Goal: Task Accomplishment & Management: Manage account settings

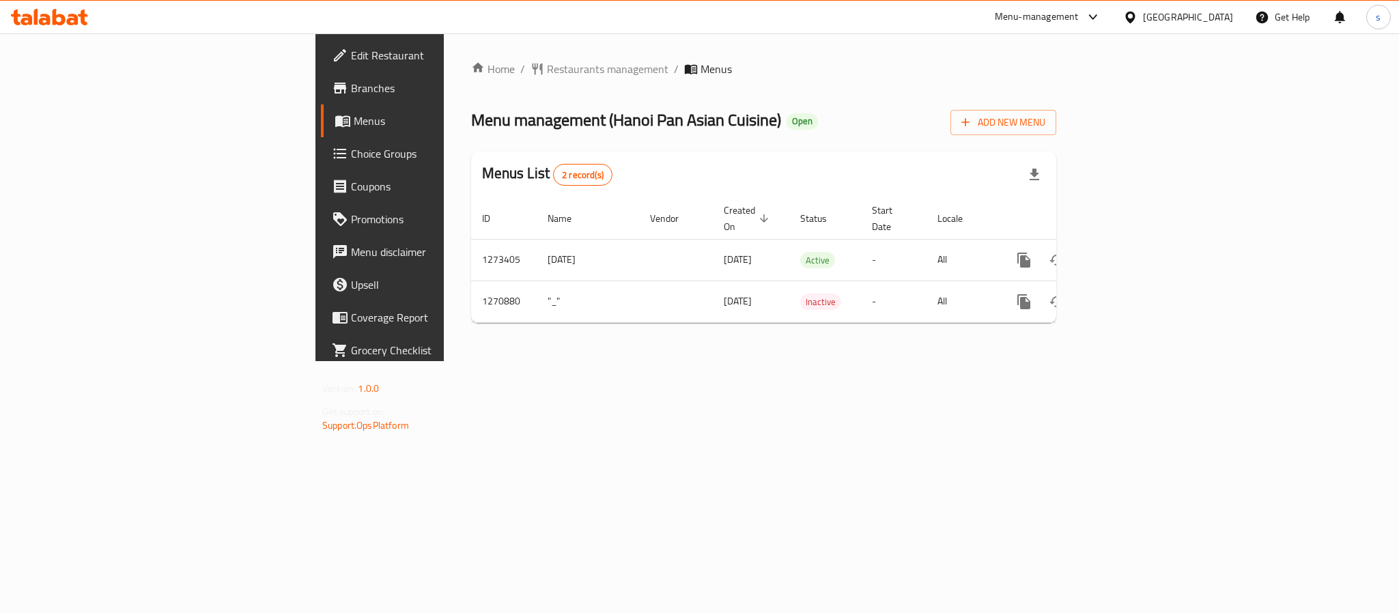
click at [1143, 17] on div at bounding box center [1133, 17] width 20 height 15
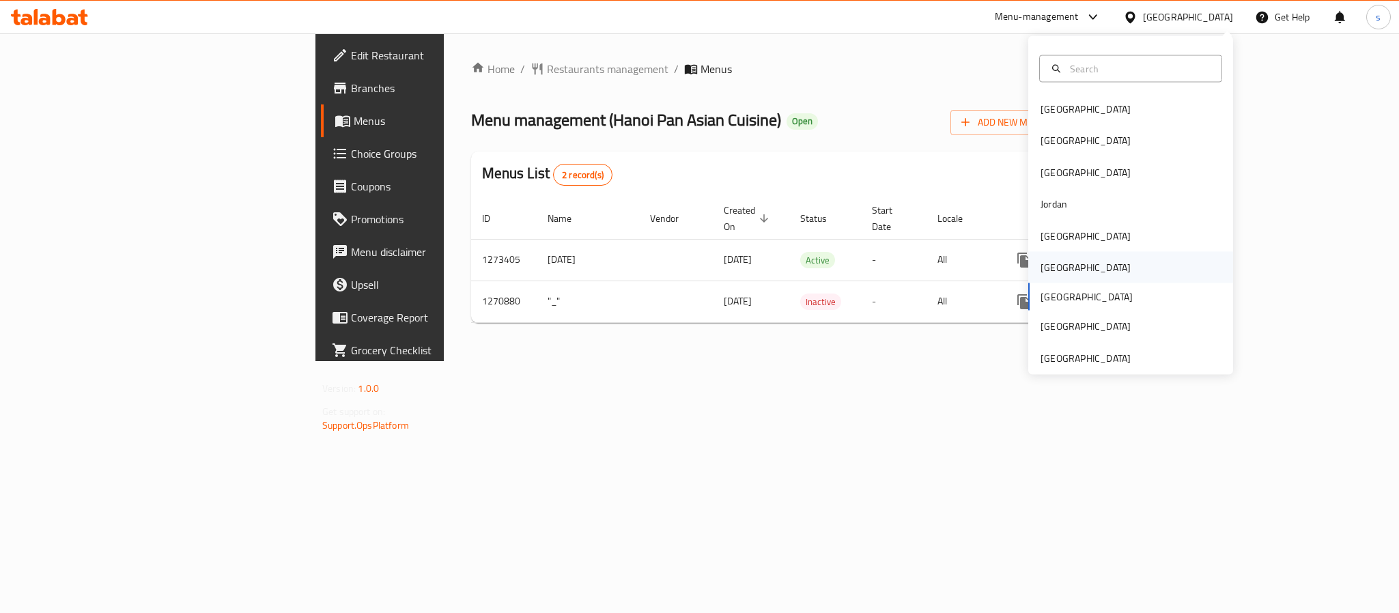
click at [1051, 266] on div "Oman" at bounding box center [1085, 267] width 112 height 31
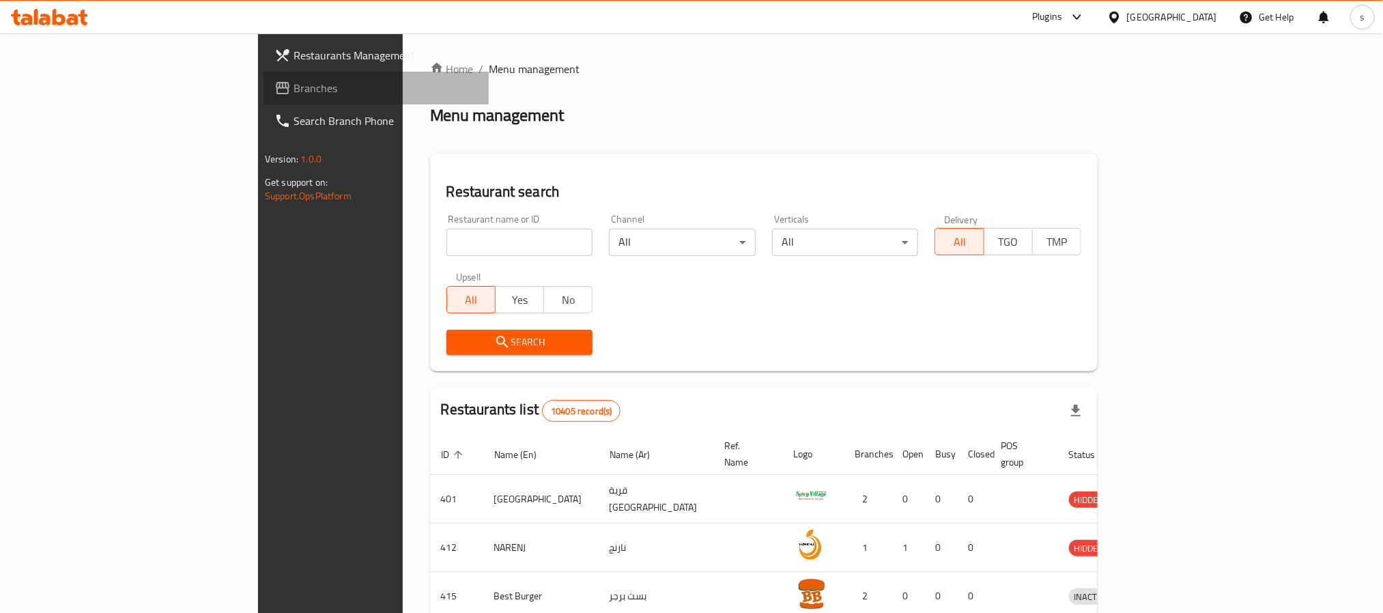
click at [294, 96] on span "Branches" at bounding box center [386, 88] width 184 height 16
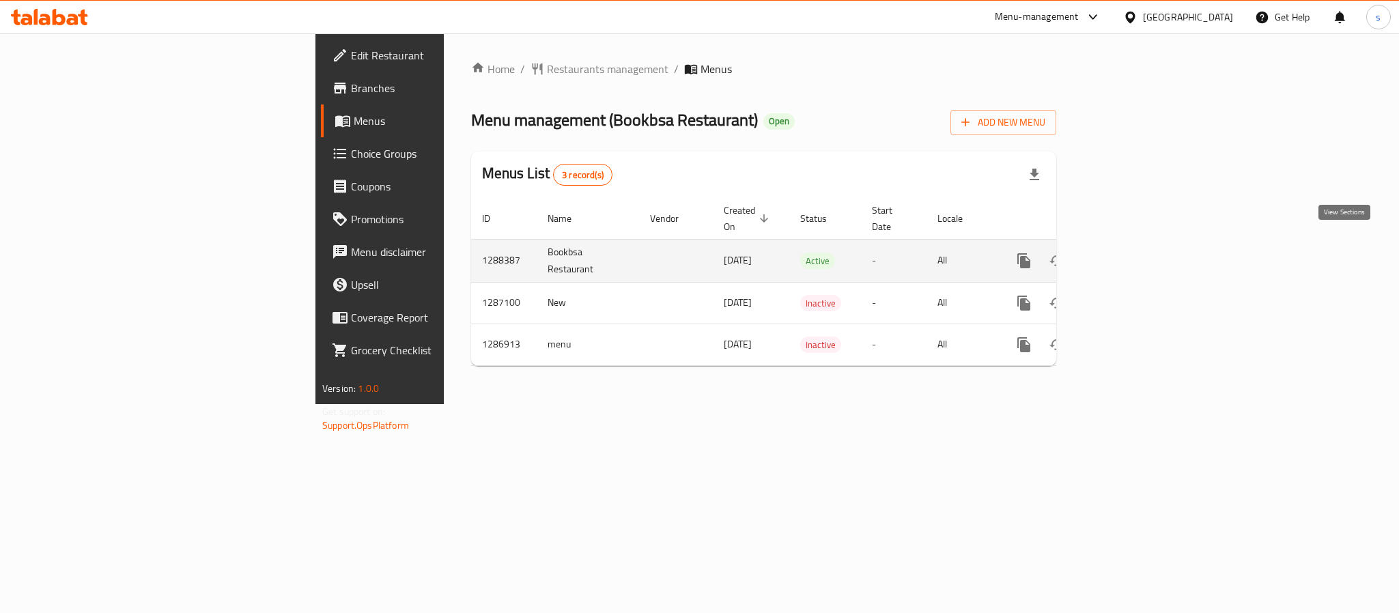
click at [1130, 253] on icon "enhanced table" at bounding box center [1122, 261] width 16 height 16
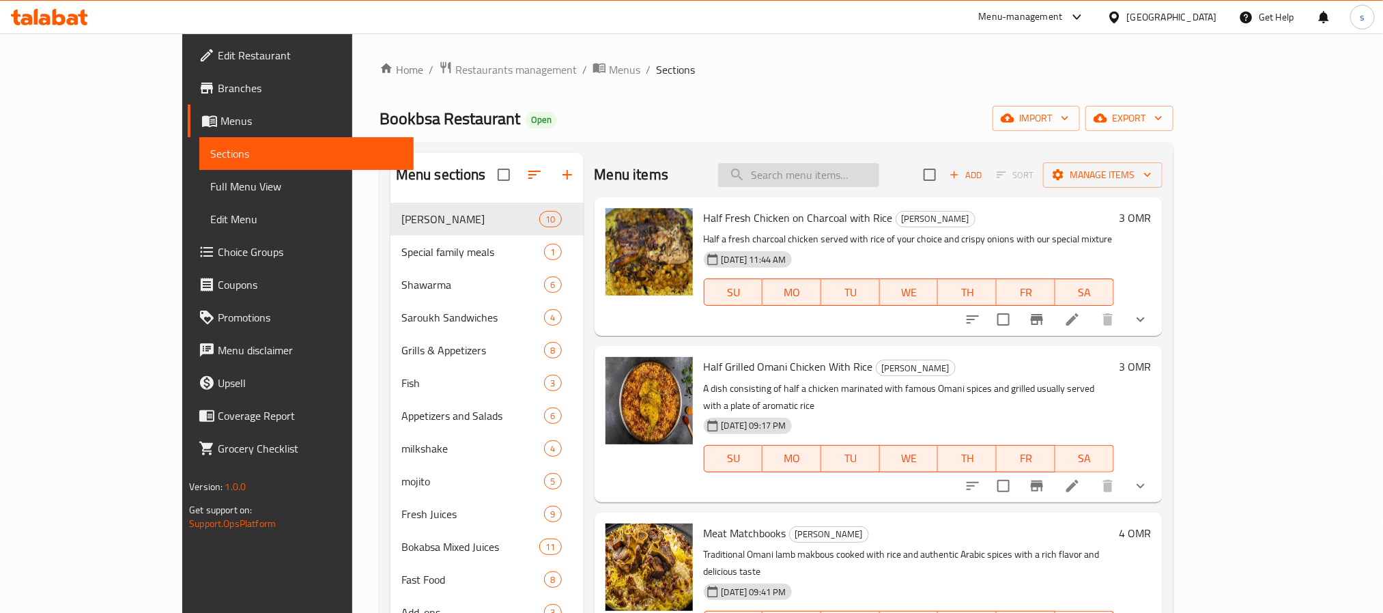
click at [879, 174] on input "search" at bounding box center [798, 175] width 161 height 24
paste input "Large Mix Appetizer"
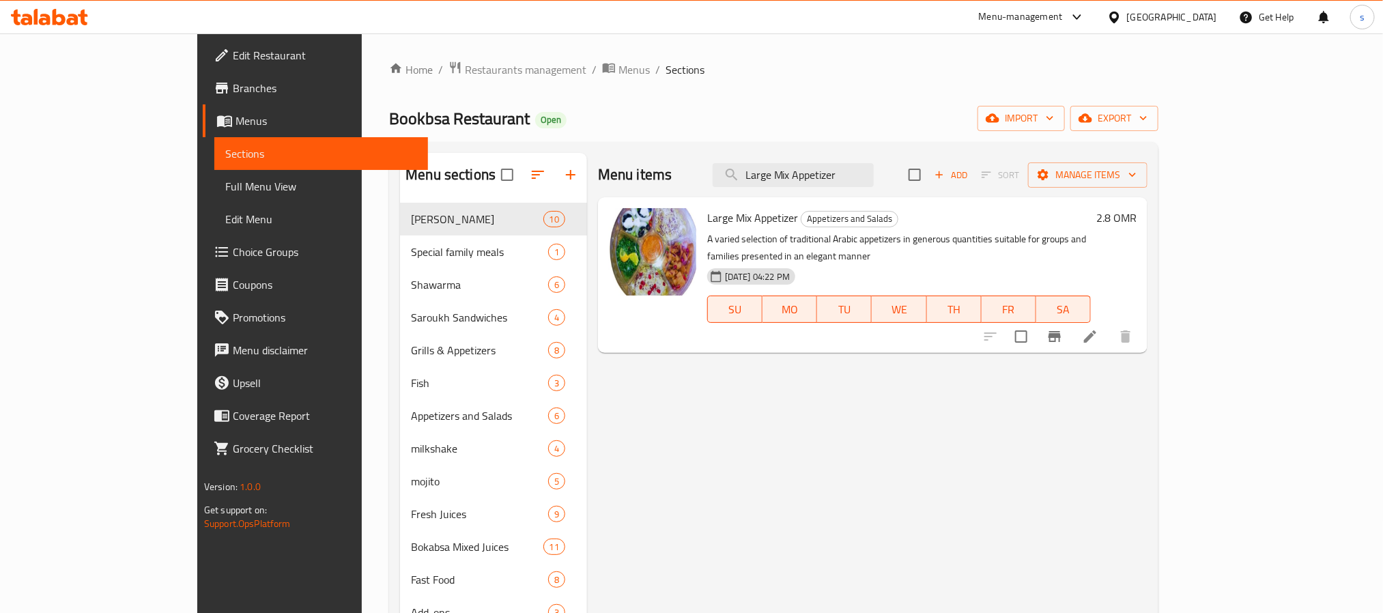
type input "Large Mix Appetizer"
click at [750, 410] on div "Menu items Large Mix Appetizer Add Sort Manage items Large Mix Appetizer Appeti…" at bounding box center [867, 459] width 560 height 613
click at [1094, 430] on div "Menu items Large Mix Appetizer Add Sort Manage items Large Mix Appetizer Appeti…" at bounding box center [867, 459] width 560 height 613
click at [1194, 11] on div "Oman" at bounding box center [1172, 17] width 90 height 15
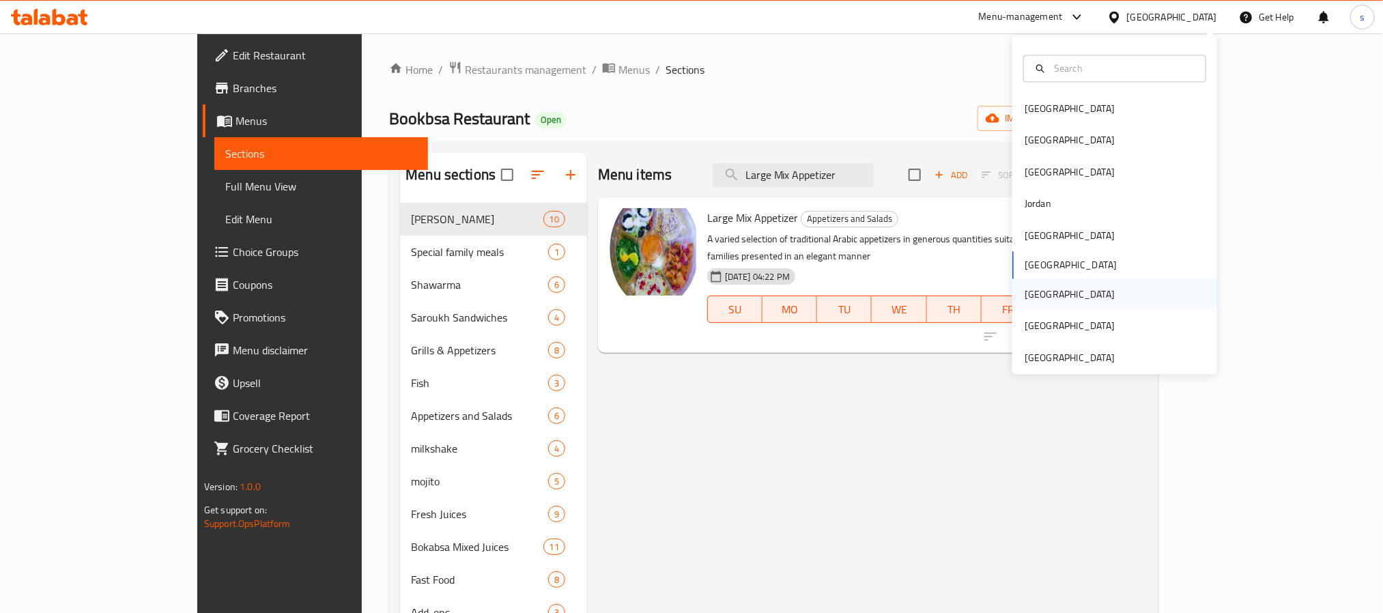
click at [1030, 296] on div "Qatar" at bounding box center [1070, 294] width 90 height 15
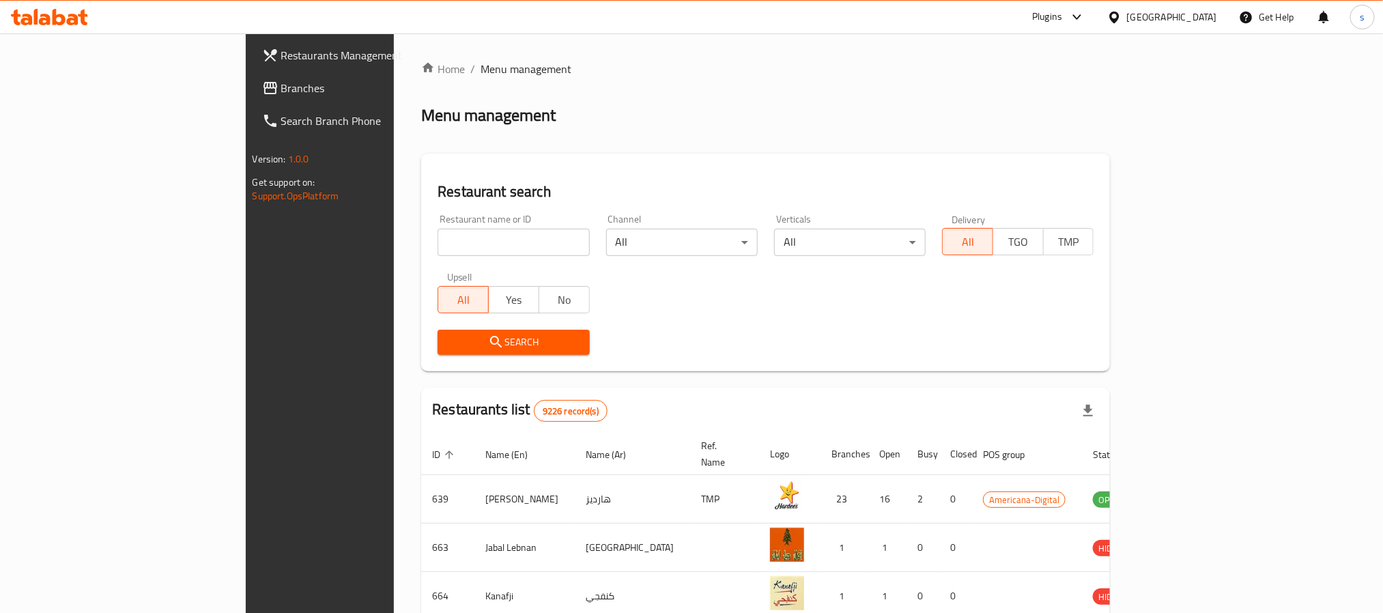
click at [281, 89] on span "Branches" at bounding box center [373, 88] width 184 height 16
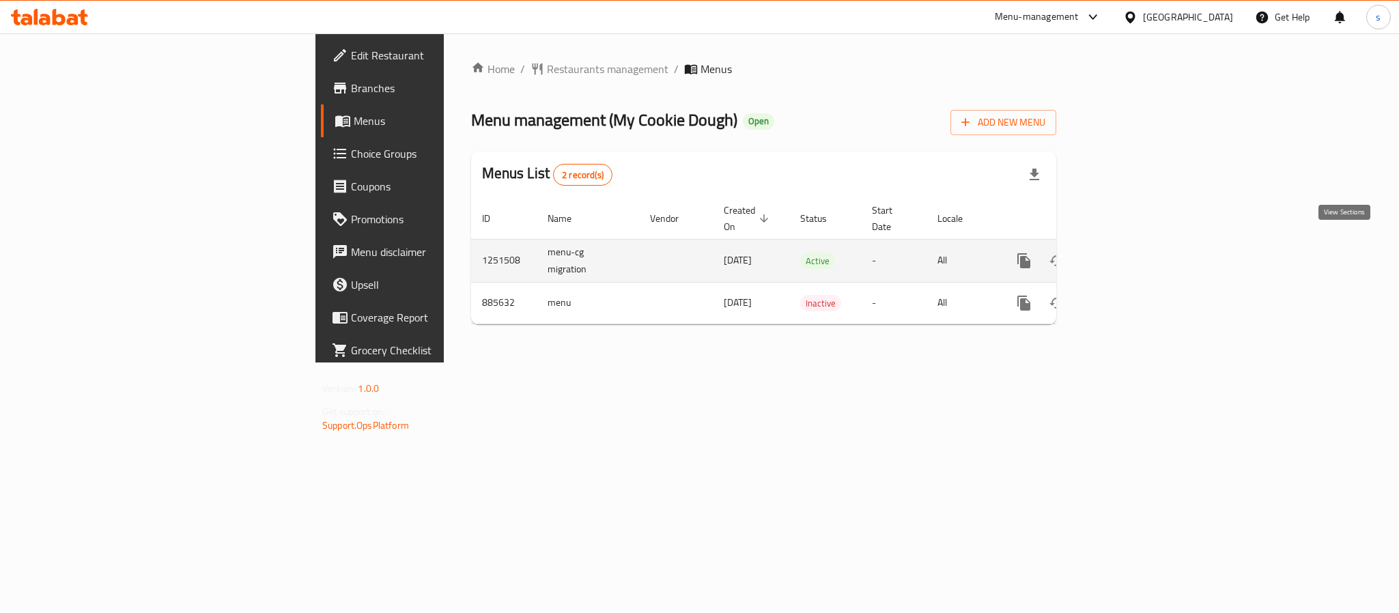
click at [1128, 255] on icon "enhanced table" at bounding box center [1122, 261] width 12 height 12
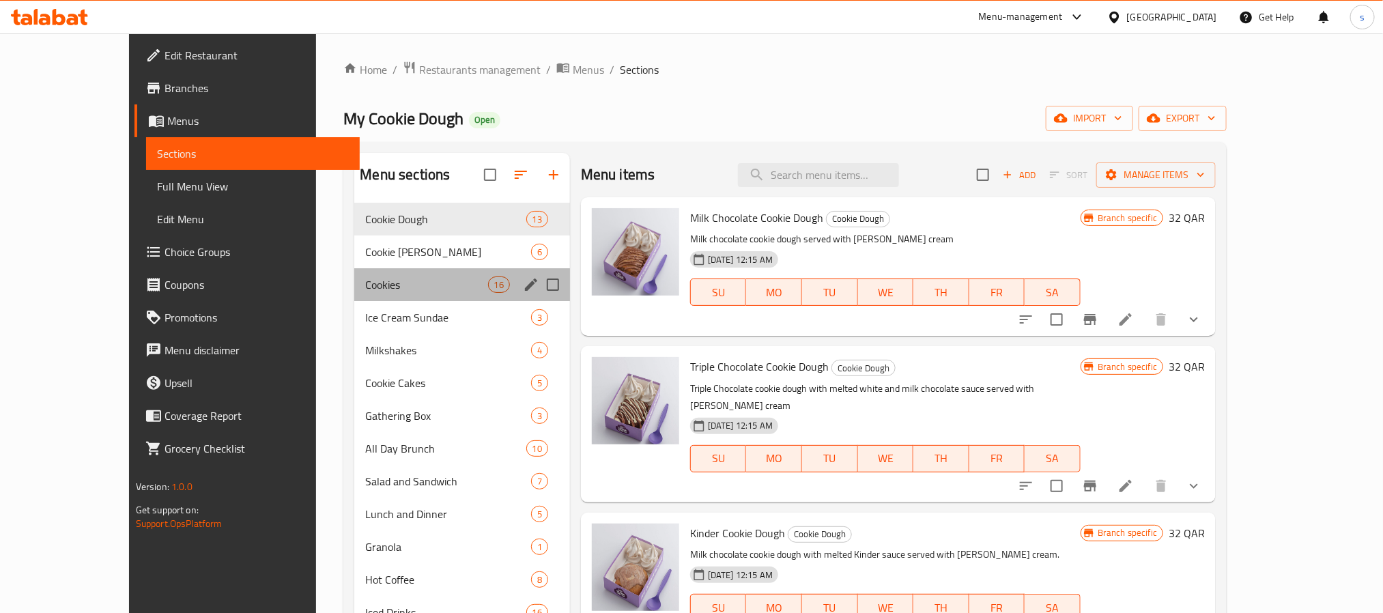
click at [354, 273] on div "Cookies 16" at bounding box center [461, 284] width 215 height 33
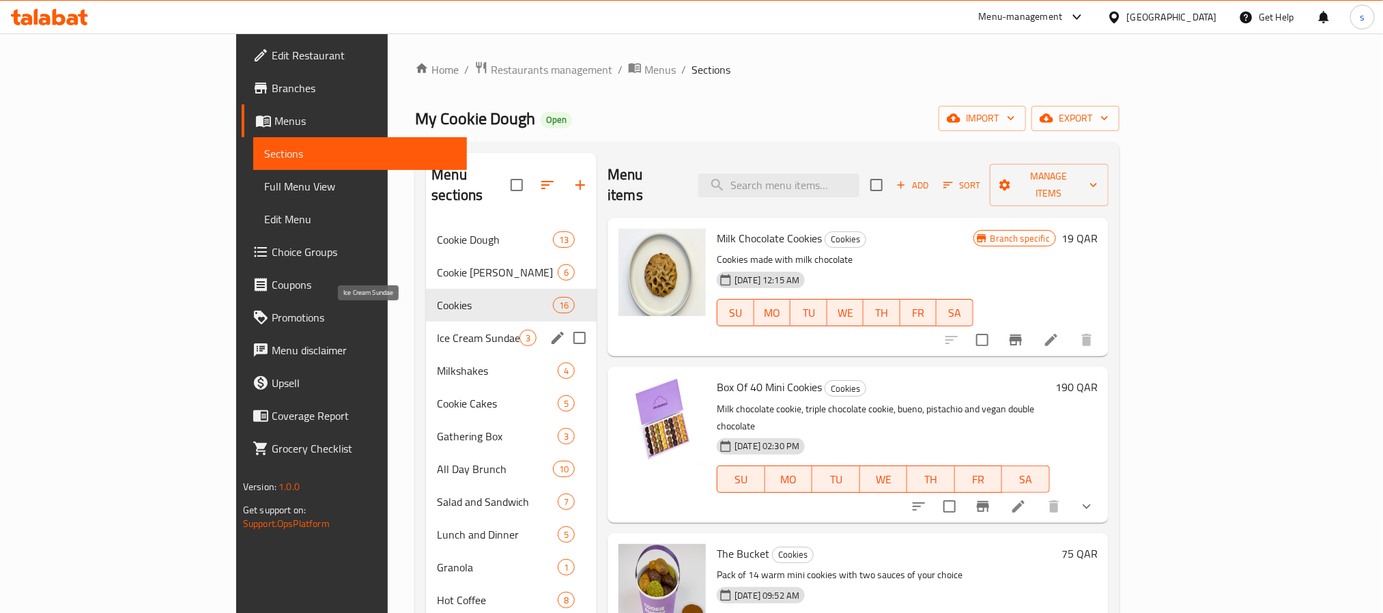
click at [437, 330] on span "Ice Cream Sundae" at bounding box center [478, 338] width 83 height 16
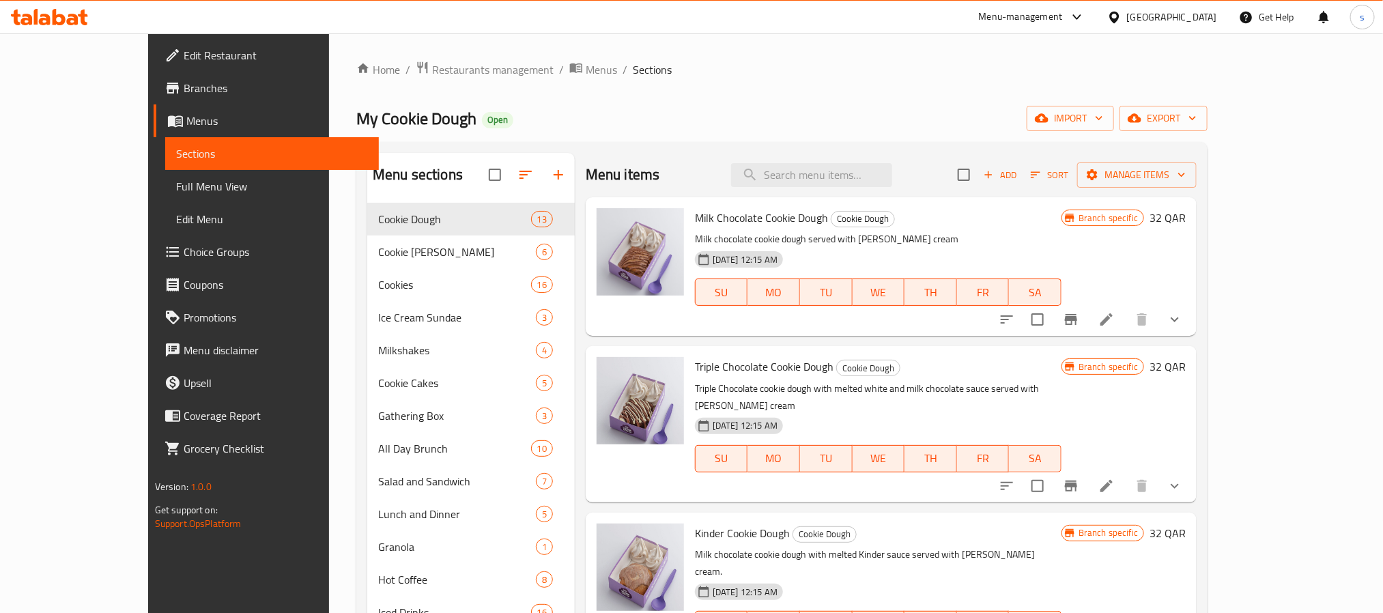
click at [1061, 238] on p "Milk chocolate cookie dough served with [PERSON_NAME] cream" at bounding box center [878, 239] width 367 height 17
click at [848, 183] on input "search" at bounding box center [811, 175] width 161 height 24
paste input "Matcha Cheese Cake Cookie Dough"
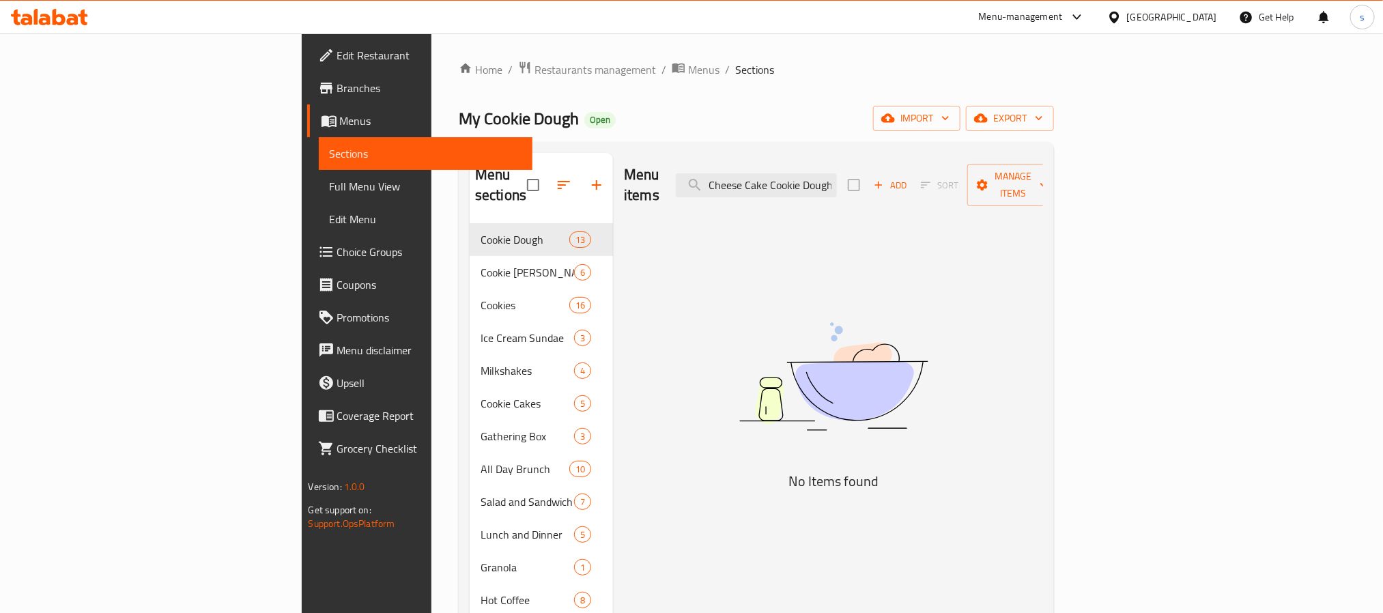
type input "Matcha Cheese Cake Cookie Dough"
click at [1063, 16] on div "Menu-management" at bounding box center [1021, 17] width 84 height 16
click at [1003, 136] on div "Restaurant-Management" at bounding box center [1013, 151] width 129 height 31
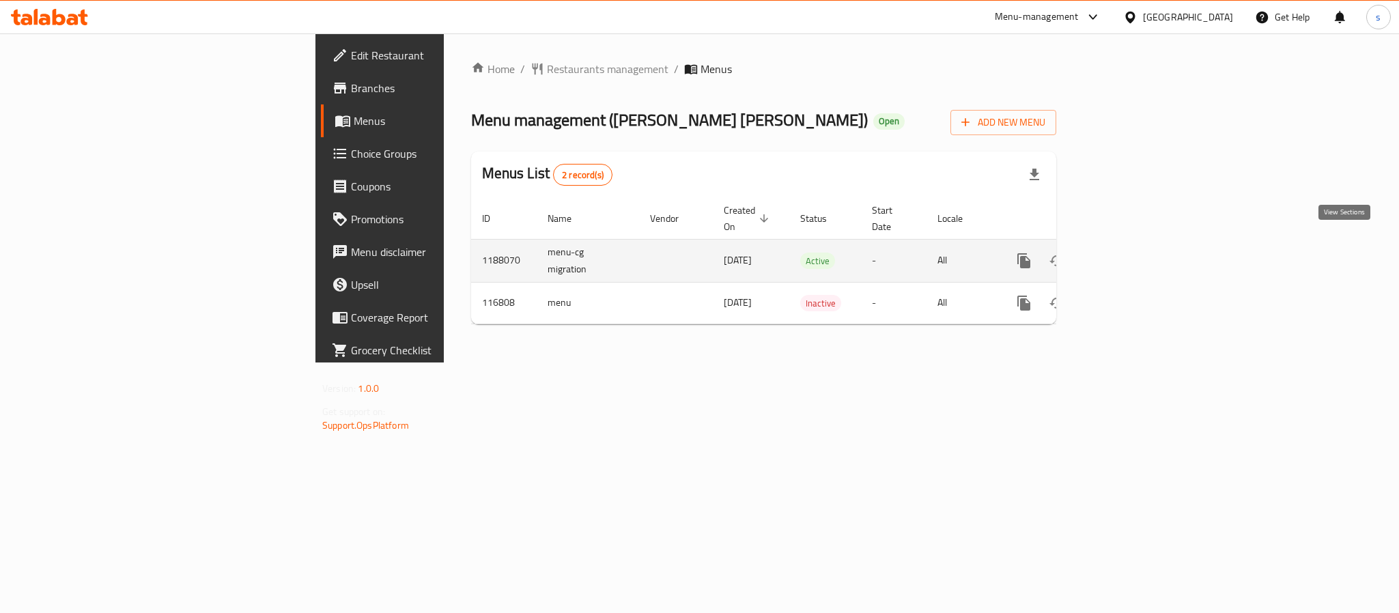
click at [1130, 253] on icon "enhanced table" at bounding box center [1122, 261] width 16 height 16
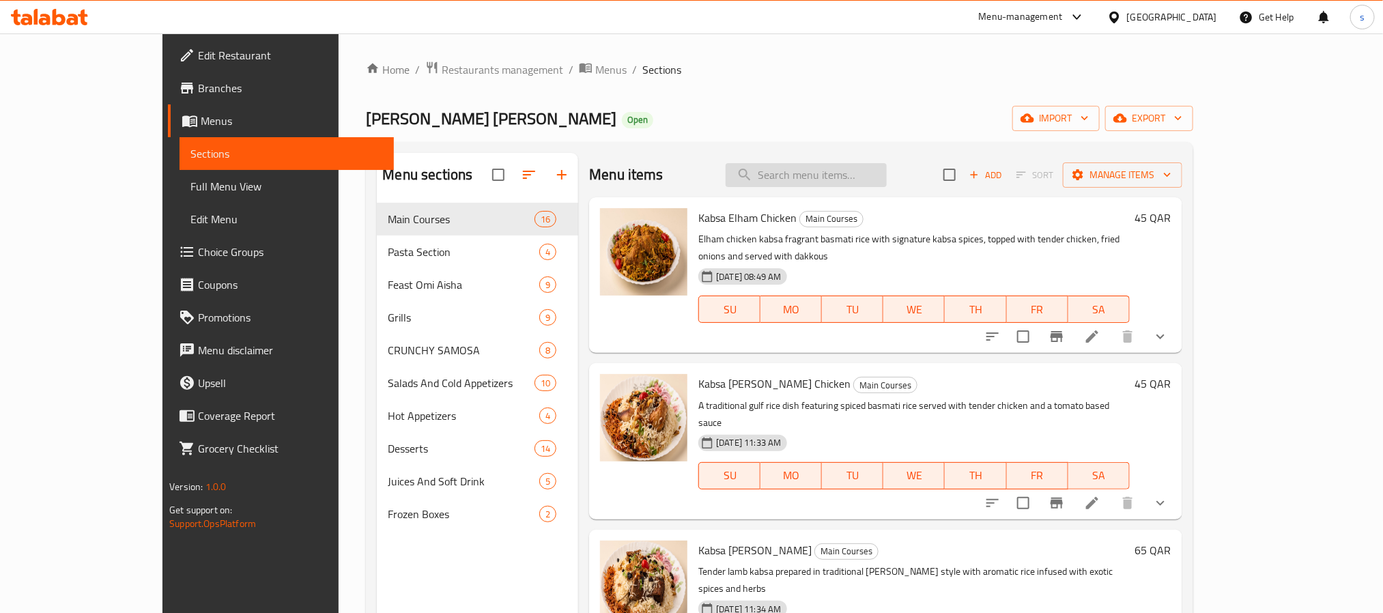
click at [803, 177] on input "search" at bounding box center [806, 175] width 161 height 24
paste input "Pasta Pink Sauce"
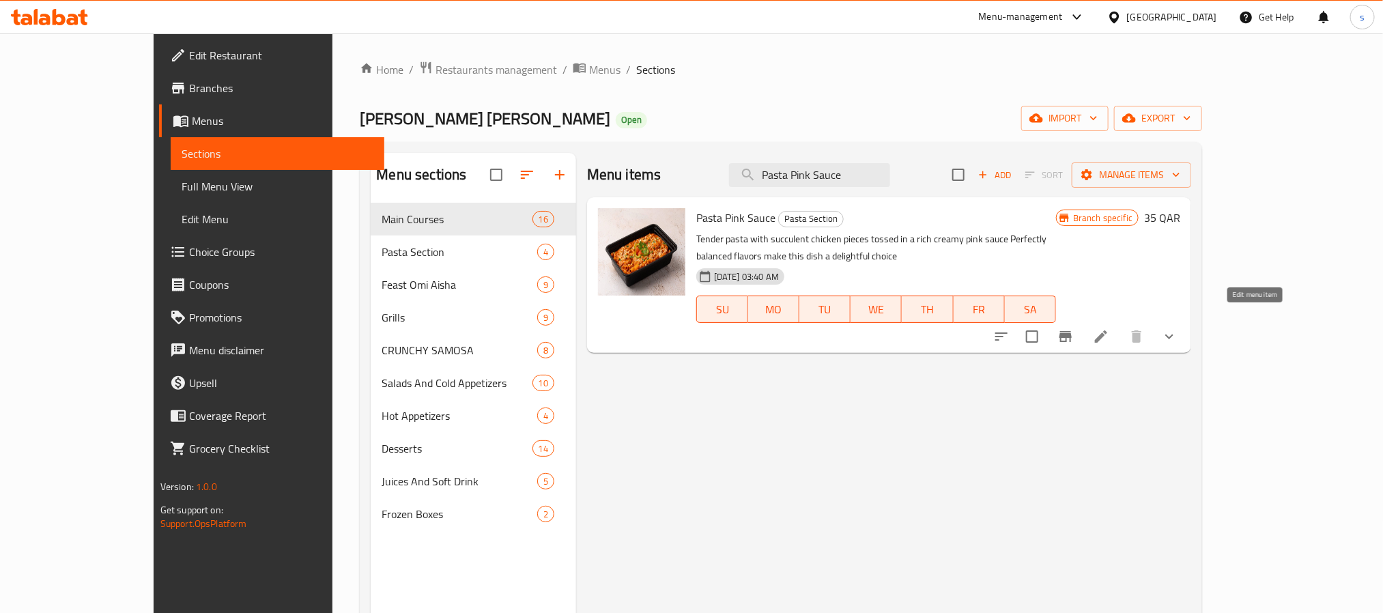
type input "Pasta Pink Sauce"
click at [1107, 330] on icon at bounding box center [1101, 336] width 12 height 12
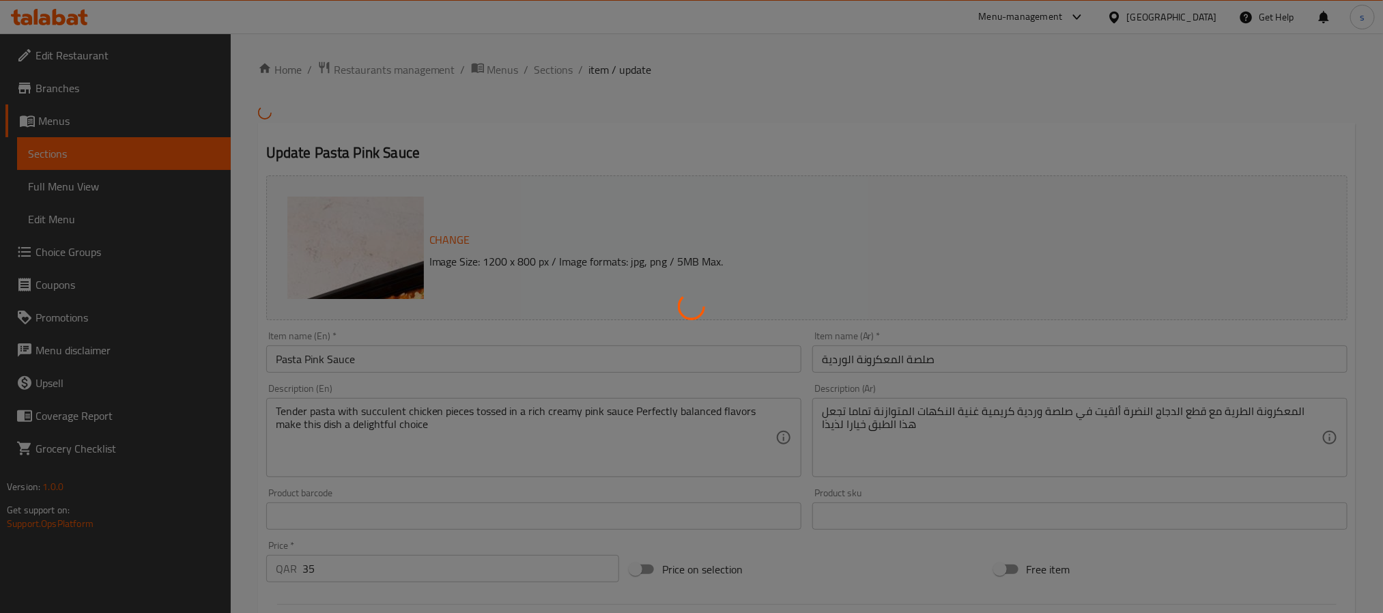
click at [1129, 232] on div at bounding box center [691, 306] width 1383 height 613
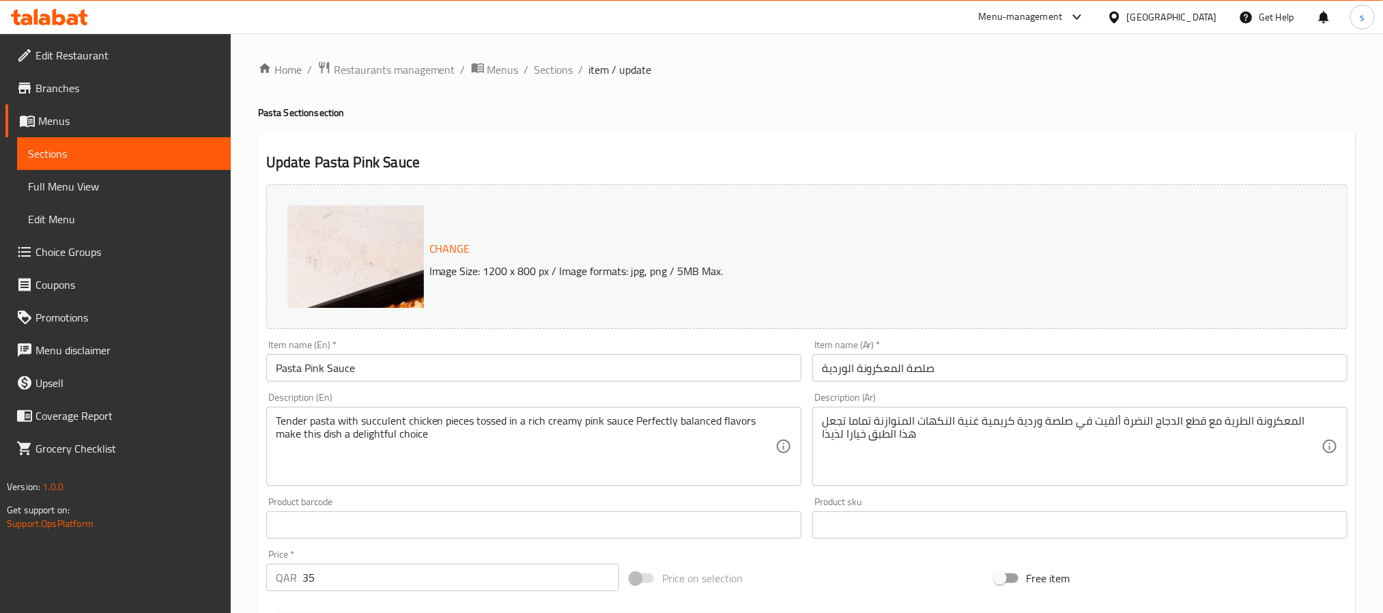
click at [1110, 294] on div "Change Image Size: 1200 x 800 px / Image formats: jpg, png / 5MB Max." at bounding box center [806, 256] width 1081 height 145
click at [171, 160] on span "Sections" at bounding box center [124, 153] width 192 height 16
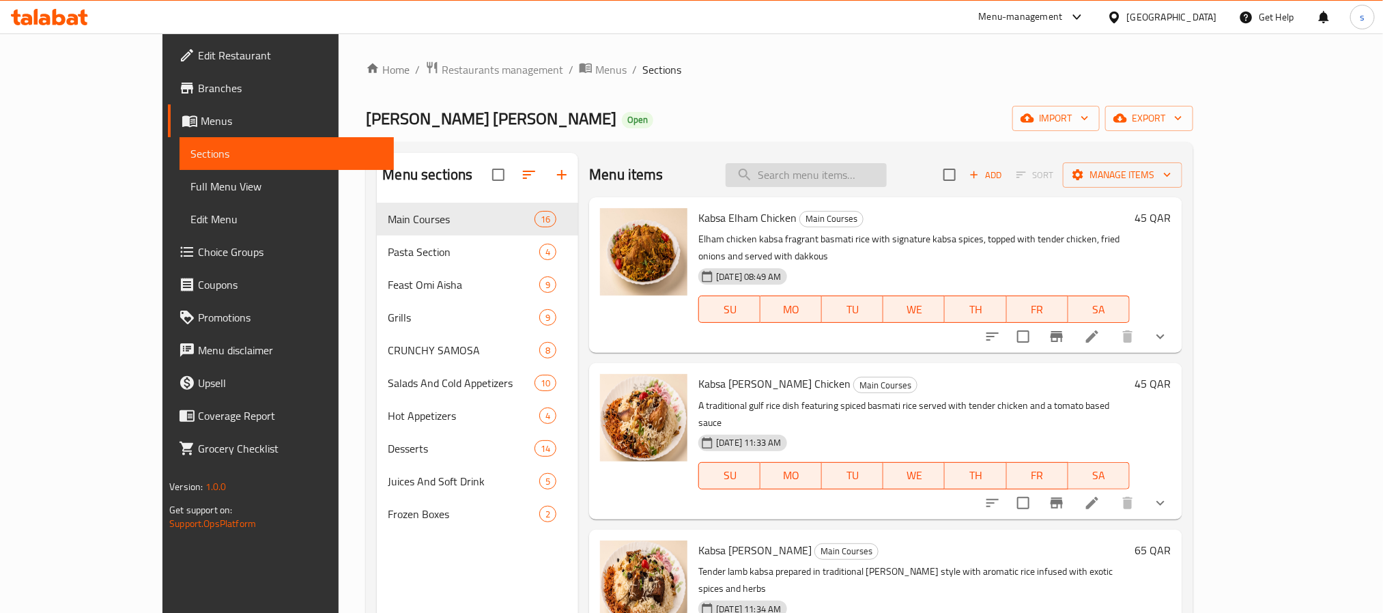
click at [870, 182] on input "search" at bounding box center [806, 175] width 161 height 24
paste input "Pasta Pink Sauce"
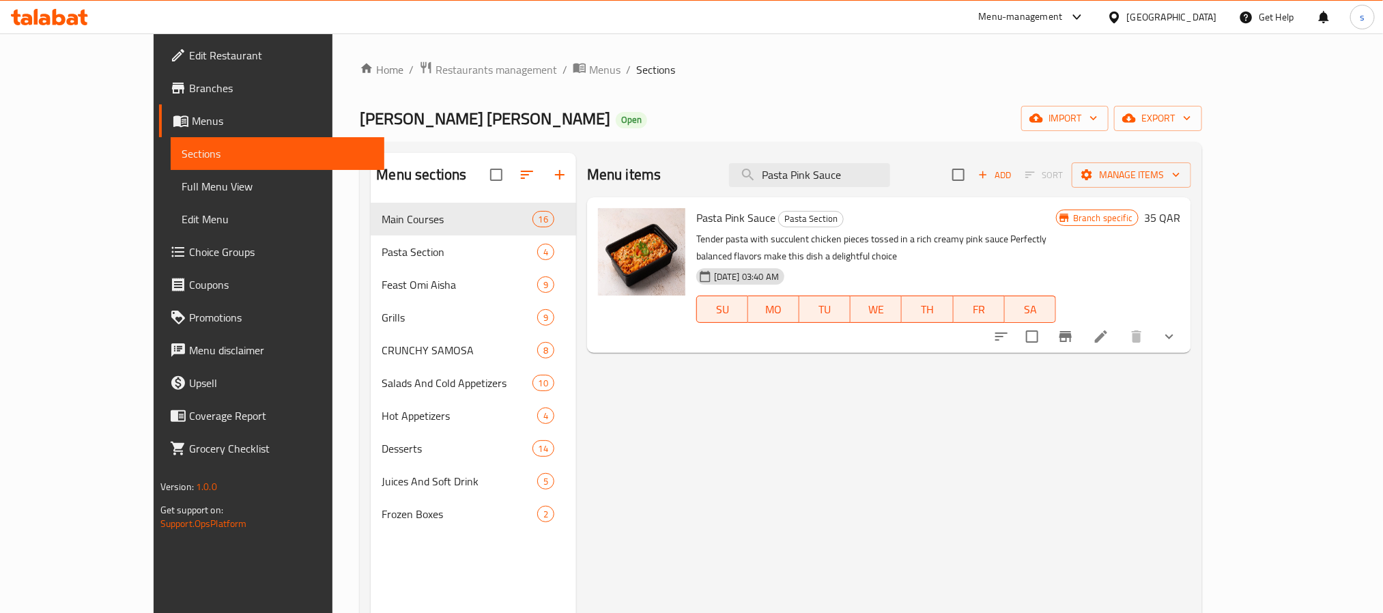
type input "Pasta Pink Sauce"
click at [1195, 18] on div "[GEOGRAPHIC_DATA]" at bounding box center [1172, 17] width 90 height 15
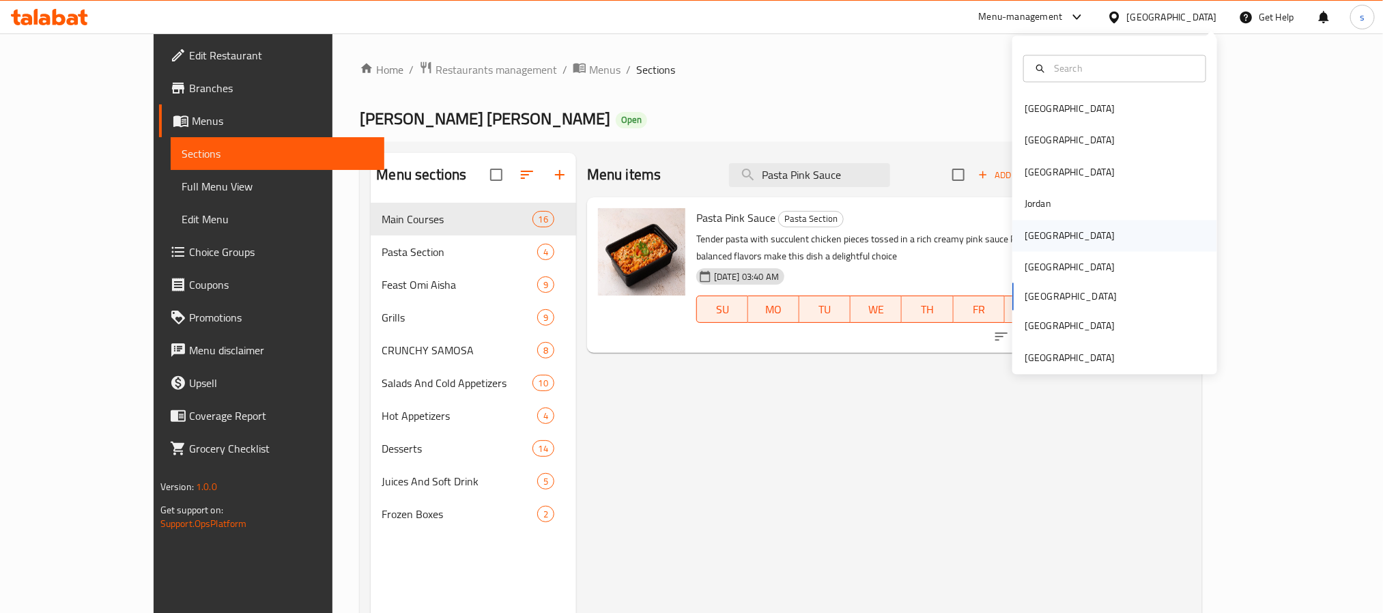
click at [1025, 229] on div "[GEOGRAPHIC_DATA]" at bounding box center [1070, 235] width 90 height 15
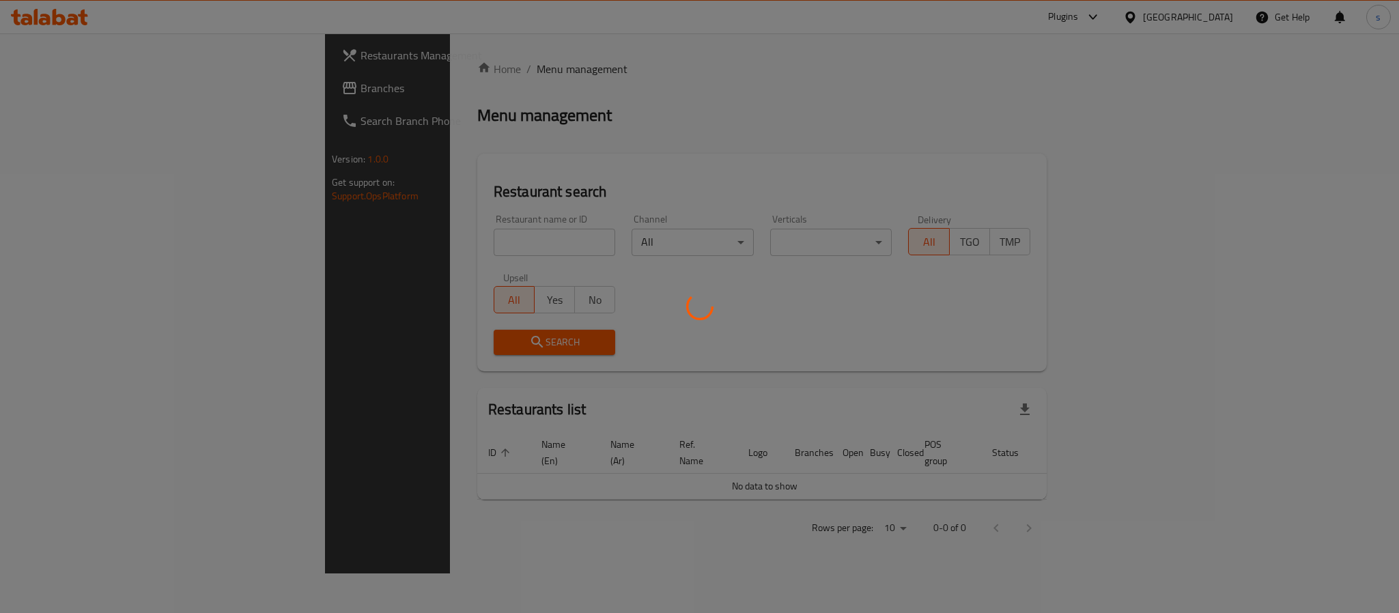
click at [80, 93] on div at bounding box center [699, 306] width 1399 height 613
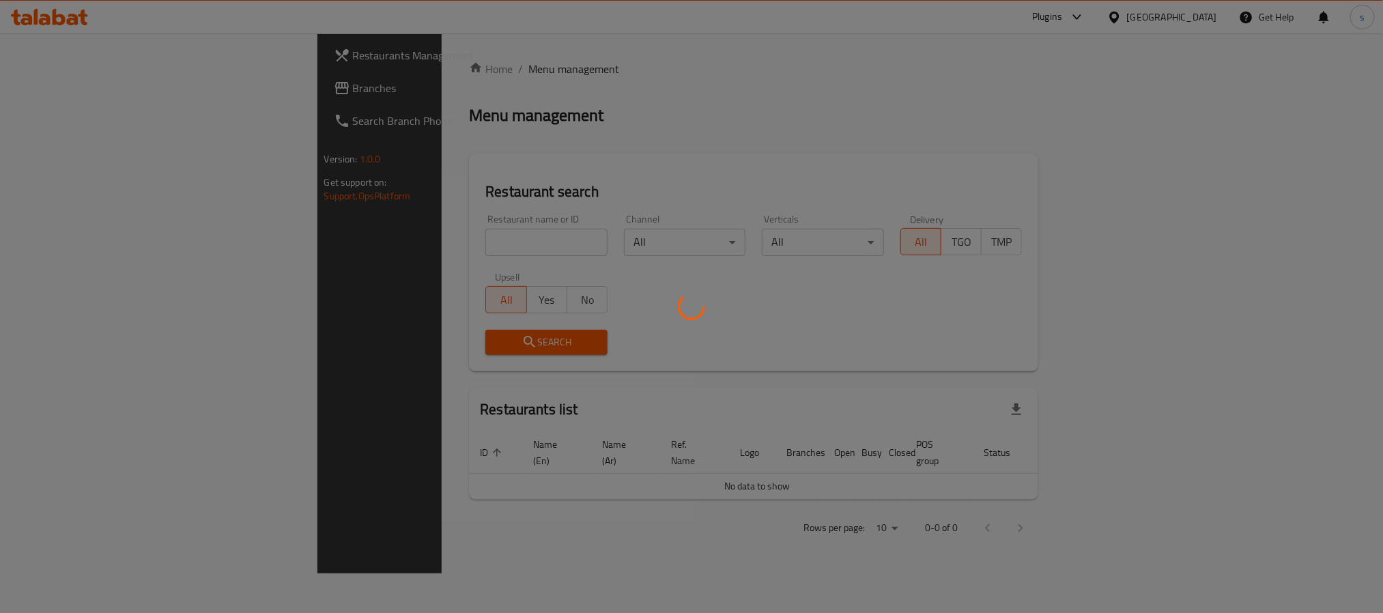
click at [80, 93] on div at bounding box center [691, 306] width 1383 height 613
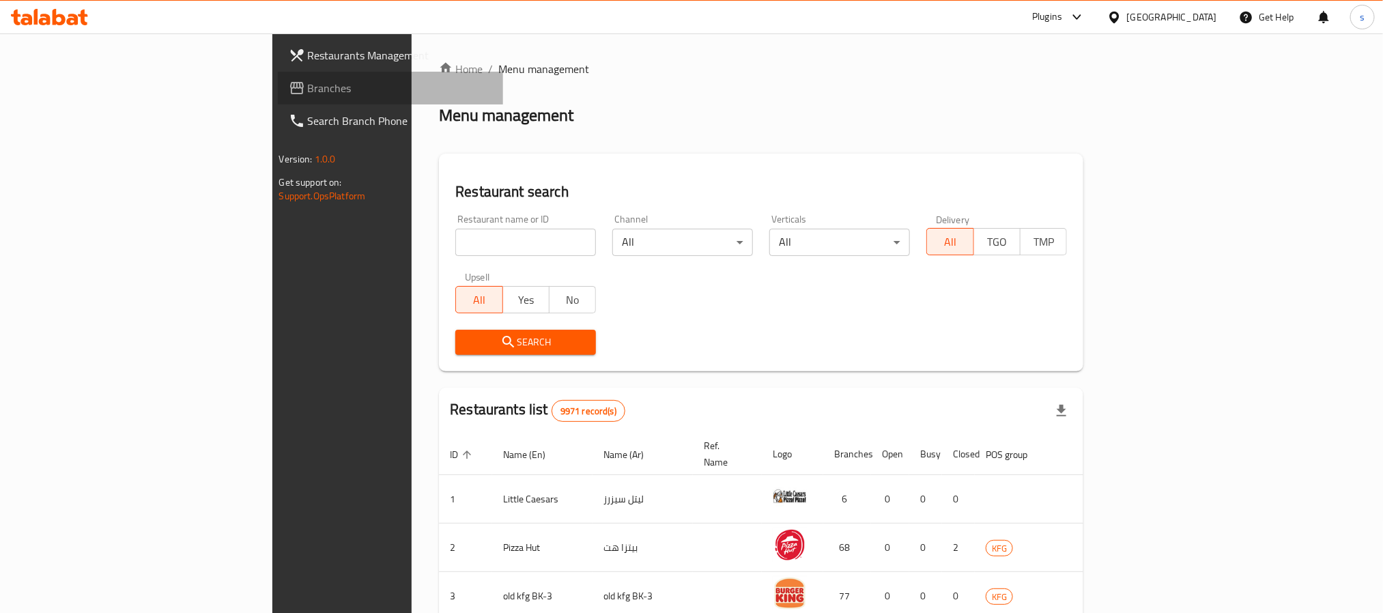
click at [308, 93] on span "Branches" at bounding box center [400, 88] width 184 height 16
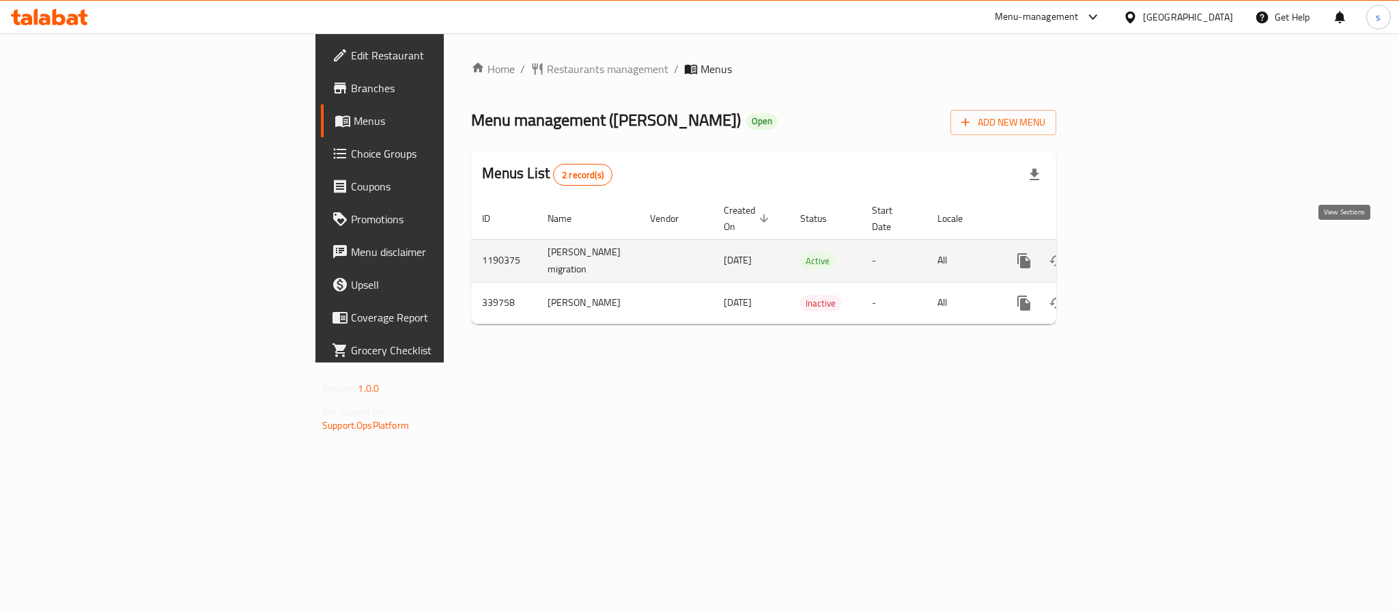
click at [1130, 253] on icon "enhanced table" at bounding box center [1122, 261] width 16 height 16
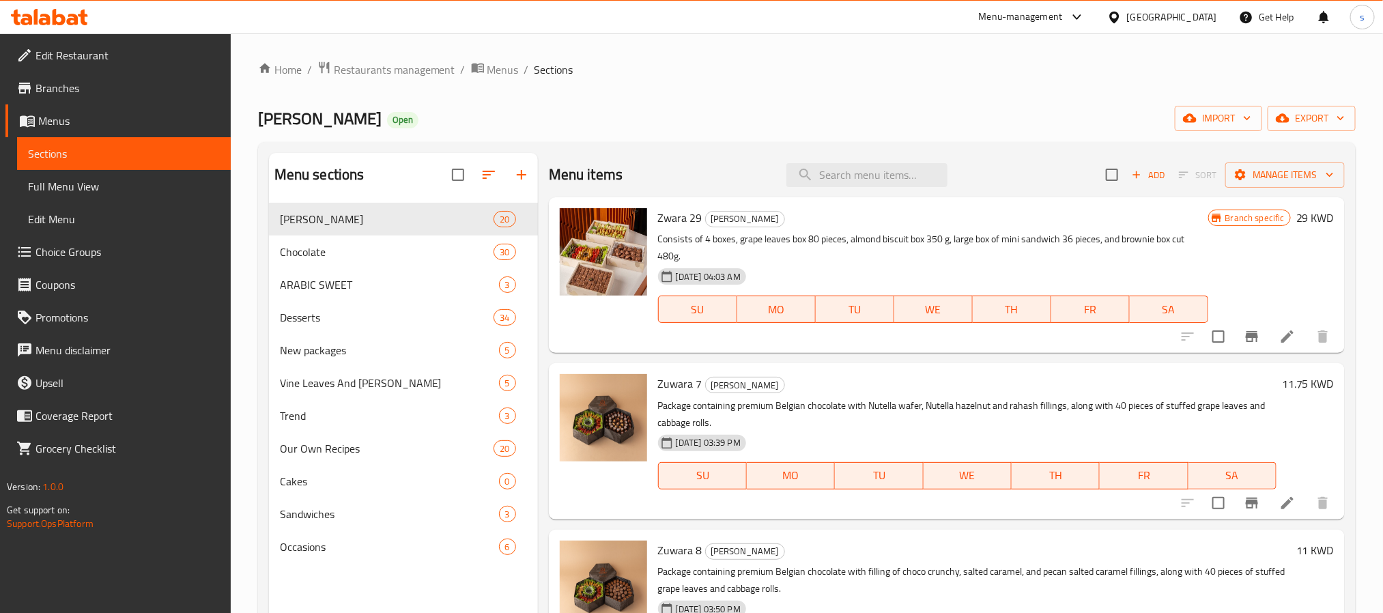
click at [828, 193] on div "Menu items Add Sort Manage items" at bounding box center [947, 175] width 796 height 44
click at [833, 184] on input "search" at bounding box center [866, 175] width 161 height 24
paste input "Rice Crispy Kinder"
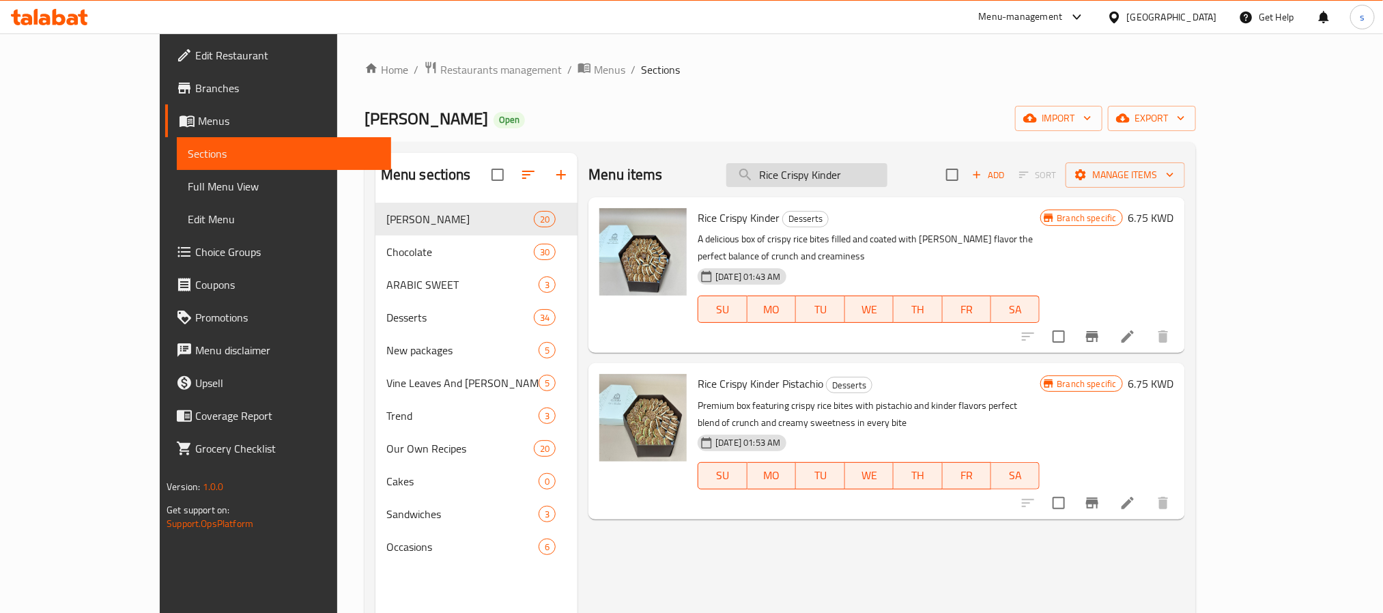
type input "Rice Crispy Kinder"
click at [1055, 78] on ol "Home / Restaurants management / Menus / Sections" at bounding box center [780, 70] width 831 height 18
click at [1102, 111] on button "import" at bounding box center [1058, 118] width 87 height 25
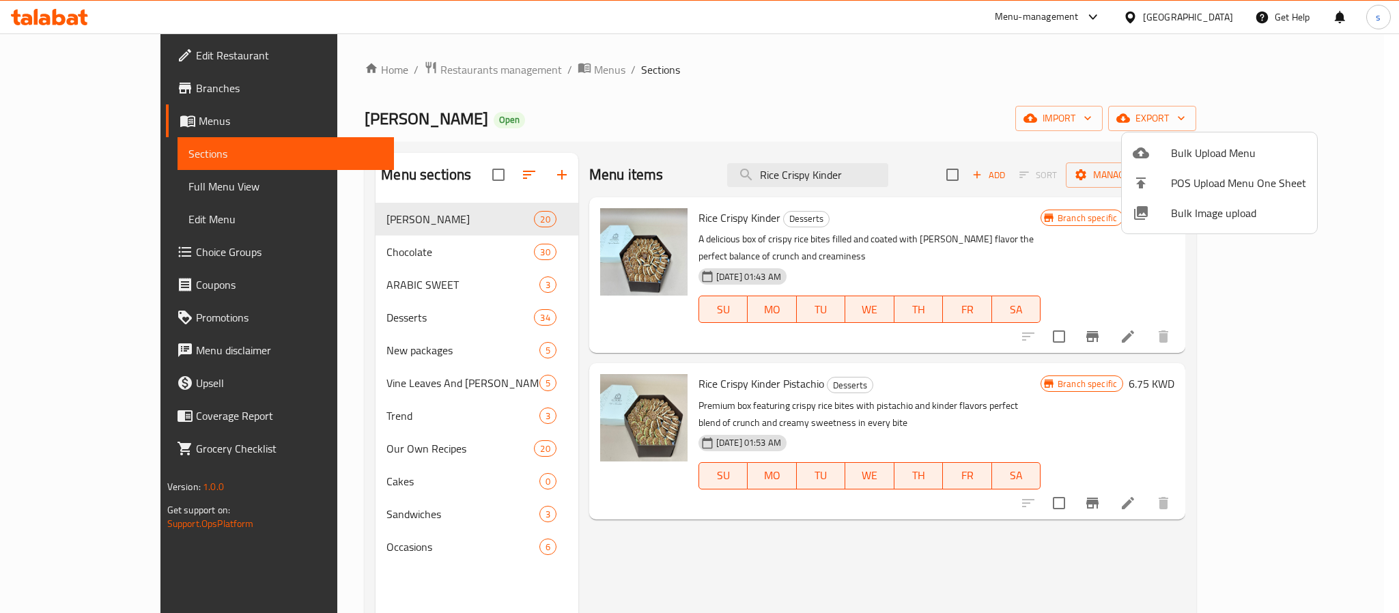
click at [1040, 103] on div at bounding box center [699, 306] width 1399 height 613
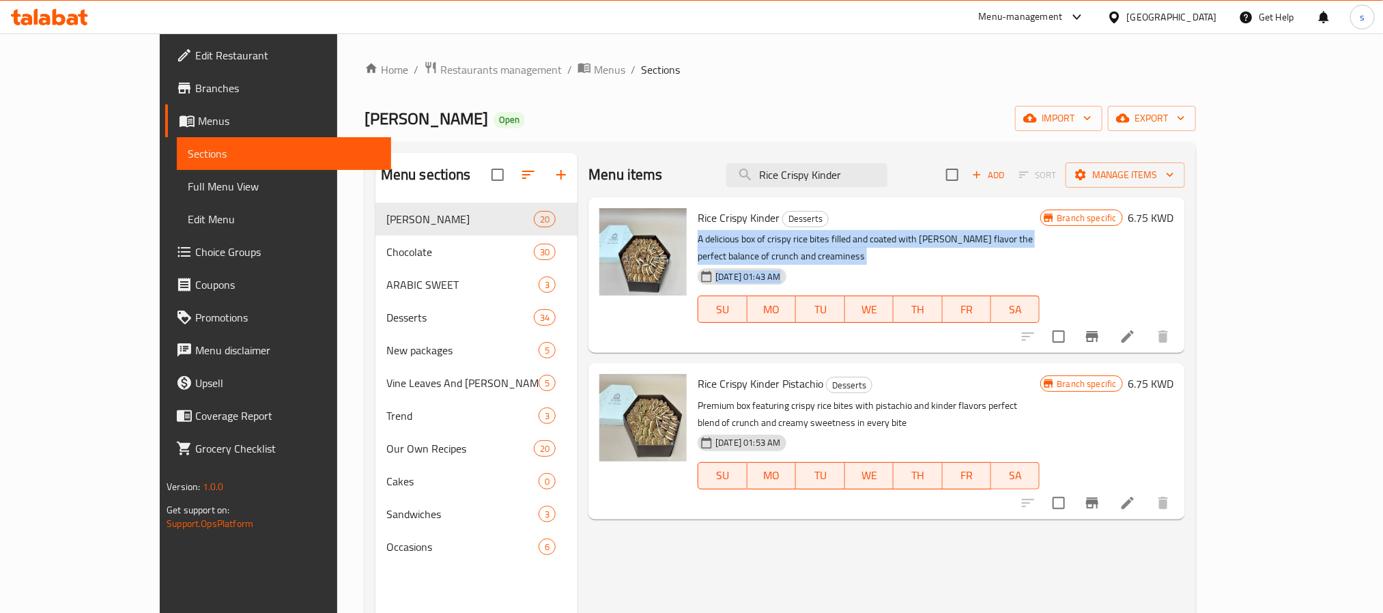
drag, startPoint x: 1155, startPoint y: 246, endPoint x: 657, endPoint y: 240, distance: 497.6
click at [692, 240] on div "Rice Crispy Kinder Desserts A delicious box of crispy rice bites filled and coa…" at bounding box center [868, 275] width 353 height 145
copy div "A delicious box of crispy rice bites filled and coated with [PERSON_NAME] flavo…"
click at [1119, 18] on icon at bounding box center [1114, 17] width 10 height 12
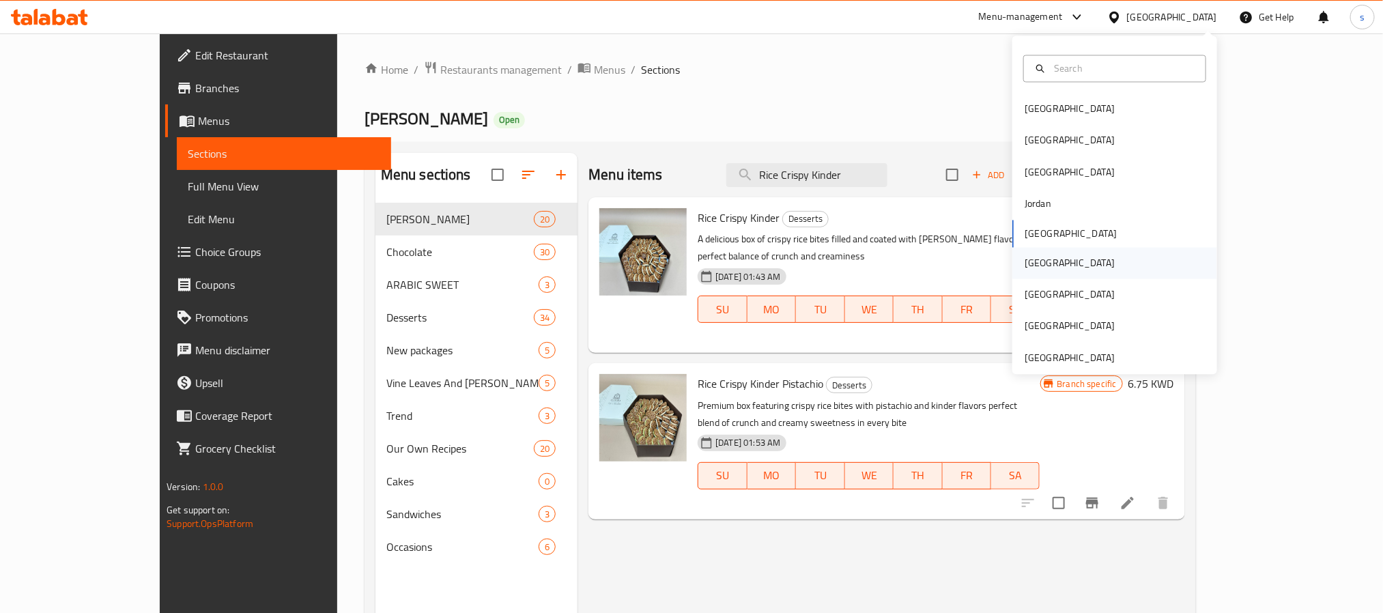
click at [1025, 266] on div "[GEOGRAPHIC_DATA]" at bounding box center [1070, 262] width 90 height 15
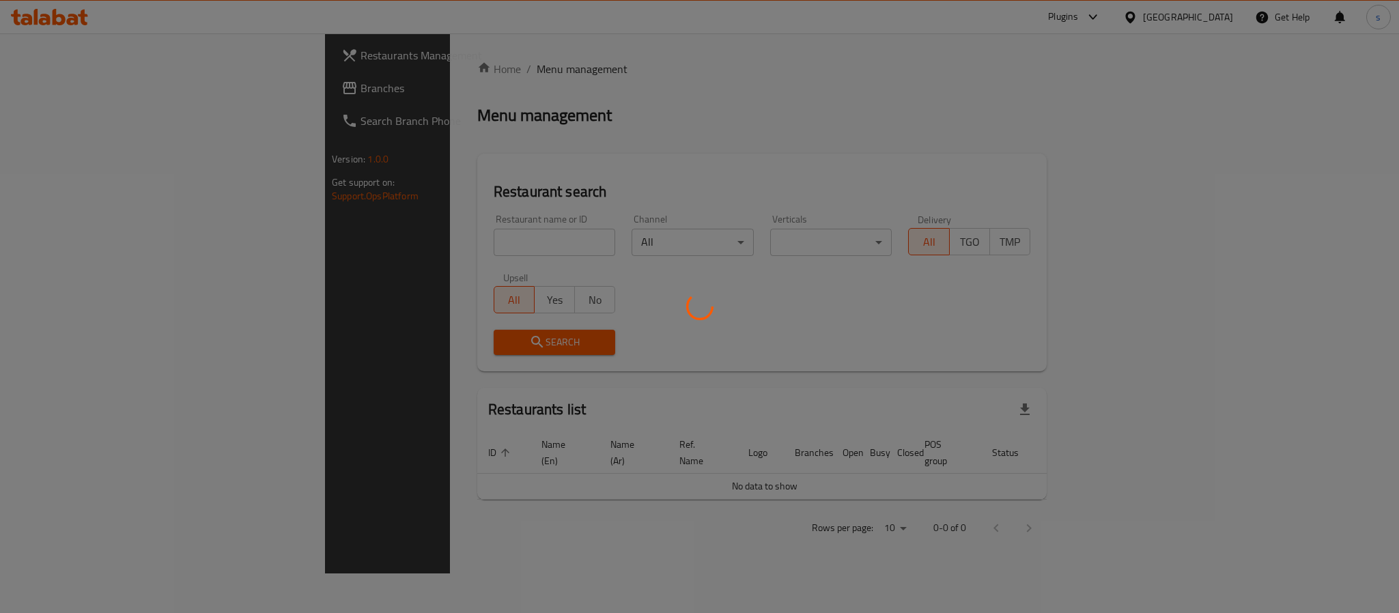
click at [48, 91] on div at bounding box center [699, 306] width 1399 height 613
click at [49, 91] on div at bounding box center [699, 306] width 1399 height 613
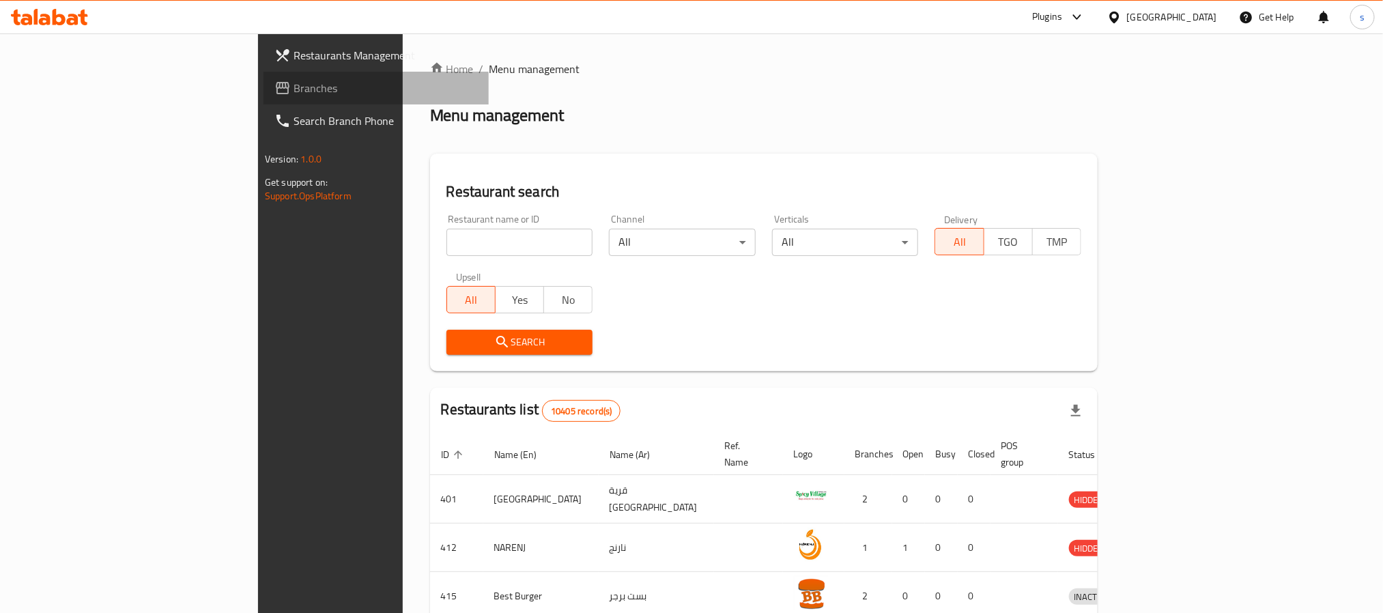
click at [294, 91] on span "Branches" at bounding box center [386, 88] width 184 height 16
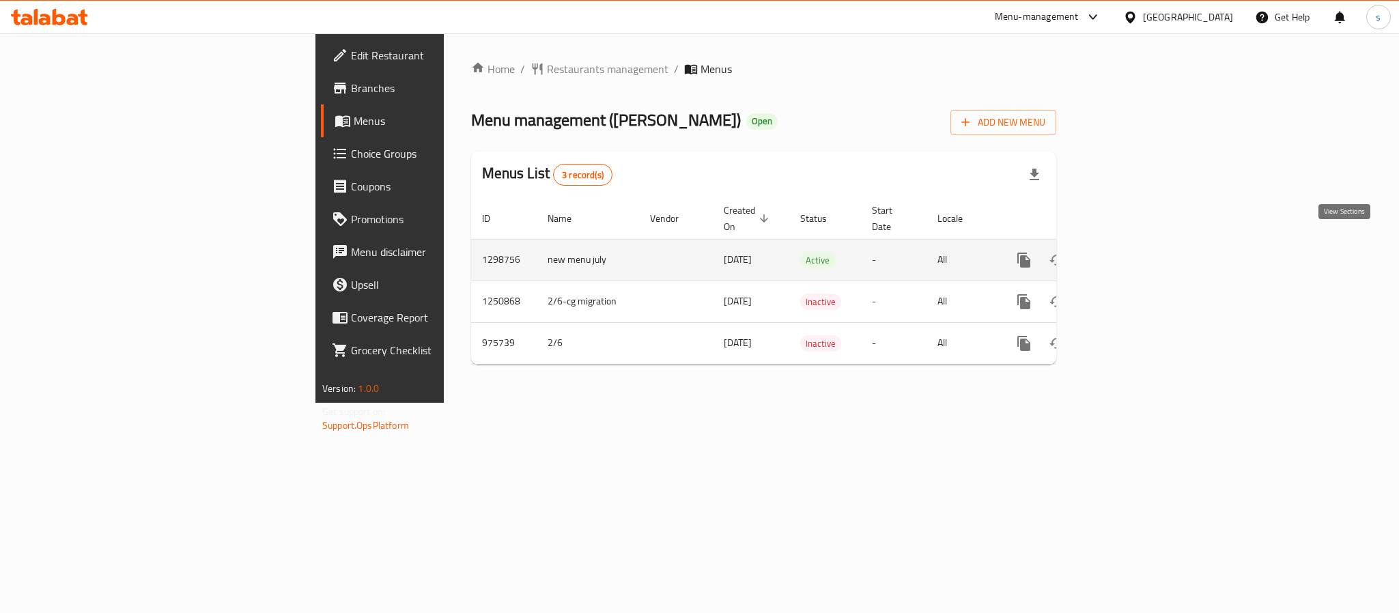
click at [1130, 252] on icon "enhanced table" at bounding box center [1122, 260] width 16 height 16
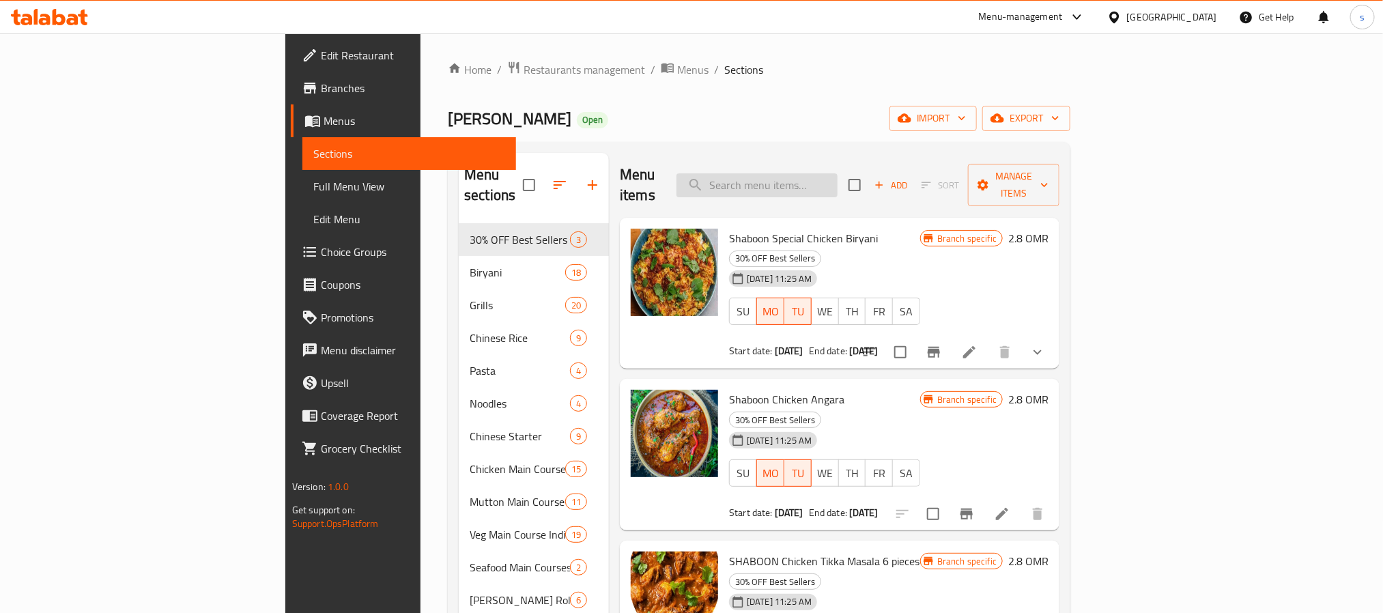
click at [838, 173] on input "search" at bounding box center [756, 185] width 161 height 24
paste input "Sikandari Fish"
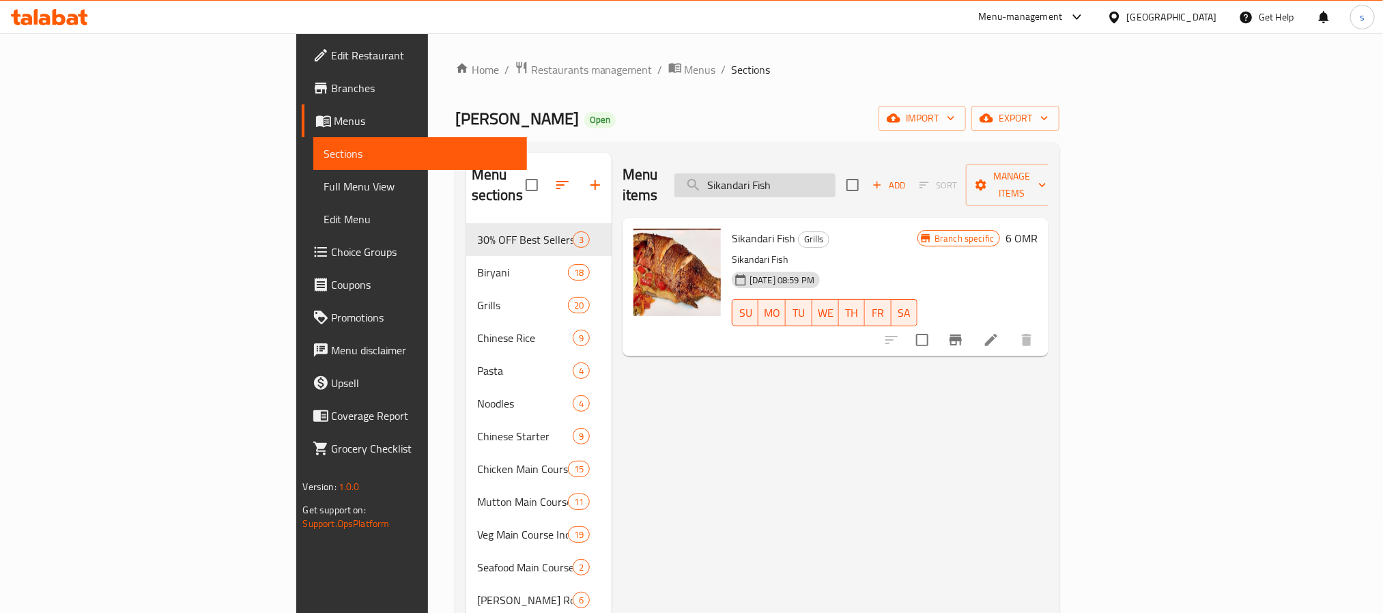
type input "Sikandari Fish"
click at [1085, 17] on icon at bounding box center [1077, 17] width 16 height 16
click at [1049, 139] on div "Restaurant-Management" at bounding box center [1011, 151] width 129 height 31
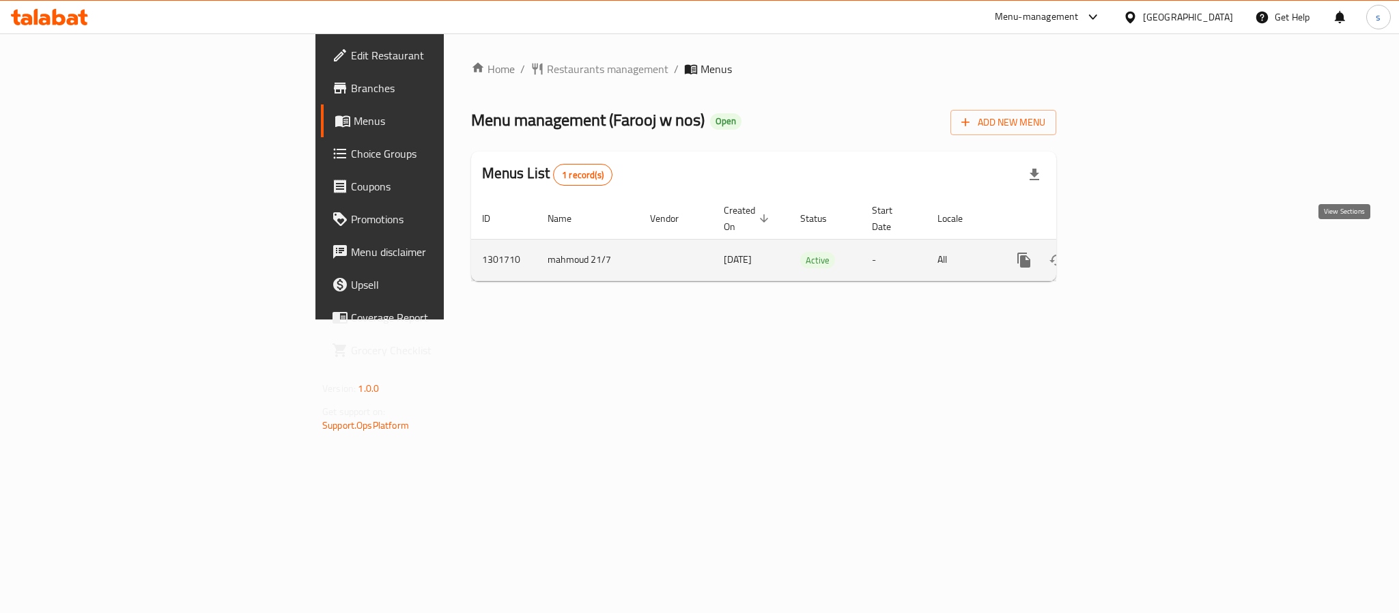
click at [1139, 252] on link "enhanced table" at bounding box center [1122, 260] width 33 height 33
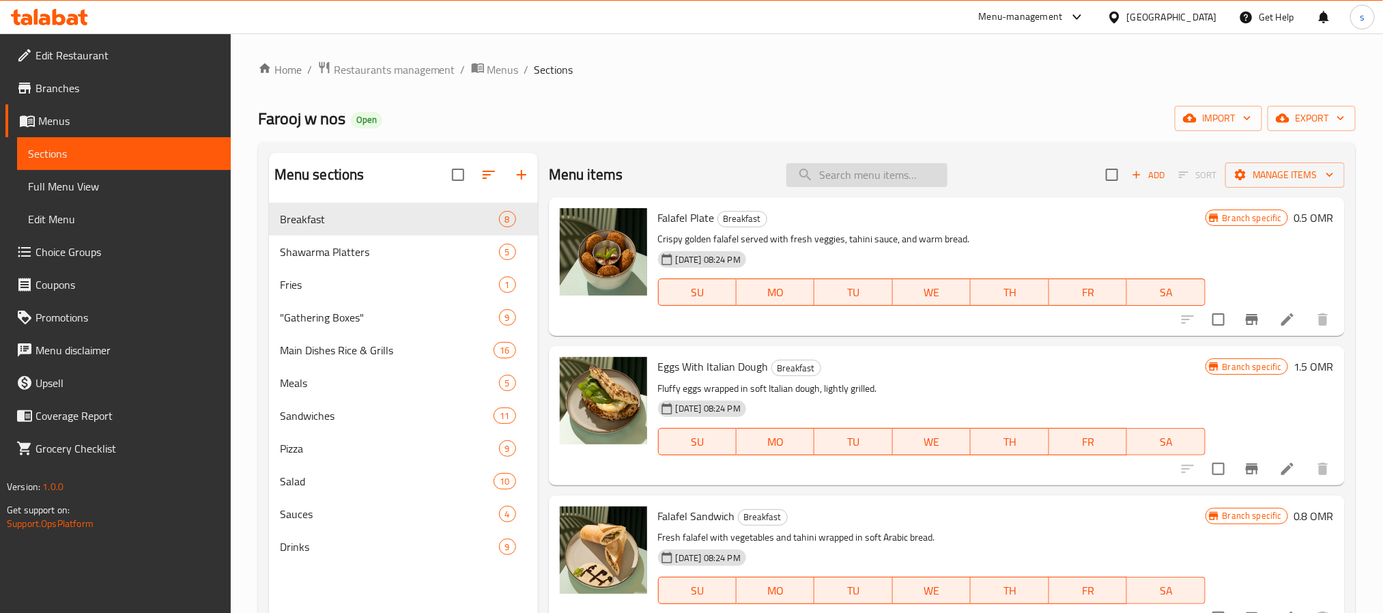
click at [821, 175] on input "search" at bounding box center [866, 175] width 161 height 24
paste input "Italian Taouk Box"
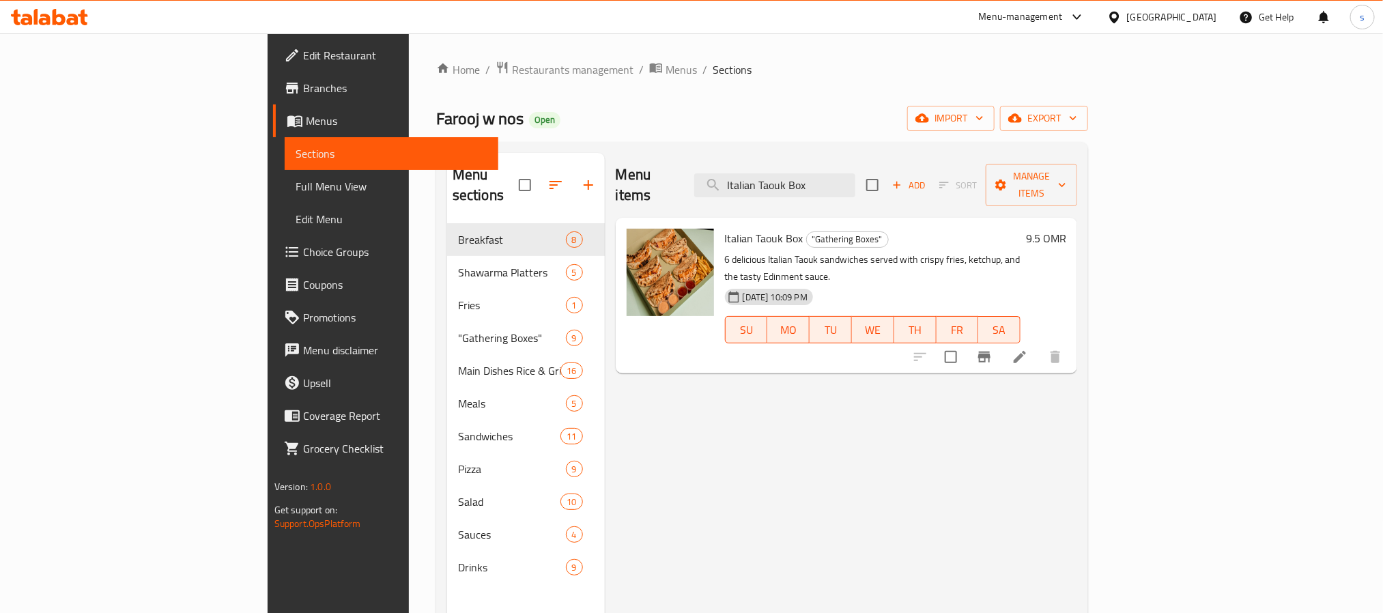
type input "Italian Taouk Box"
click at [1028, 349] on icon at bounding box center [1020, 357] width 16 height 16
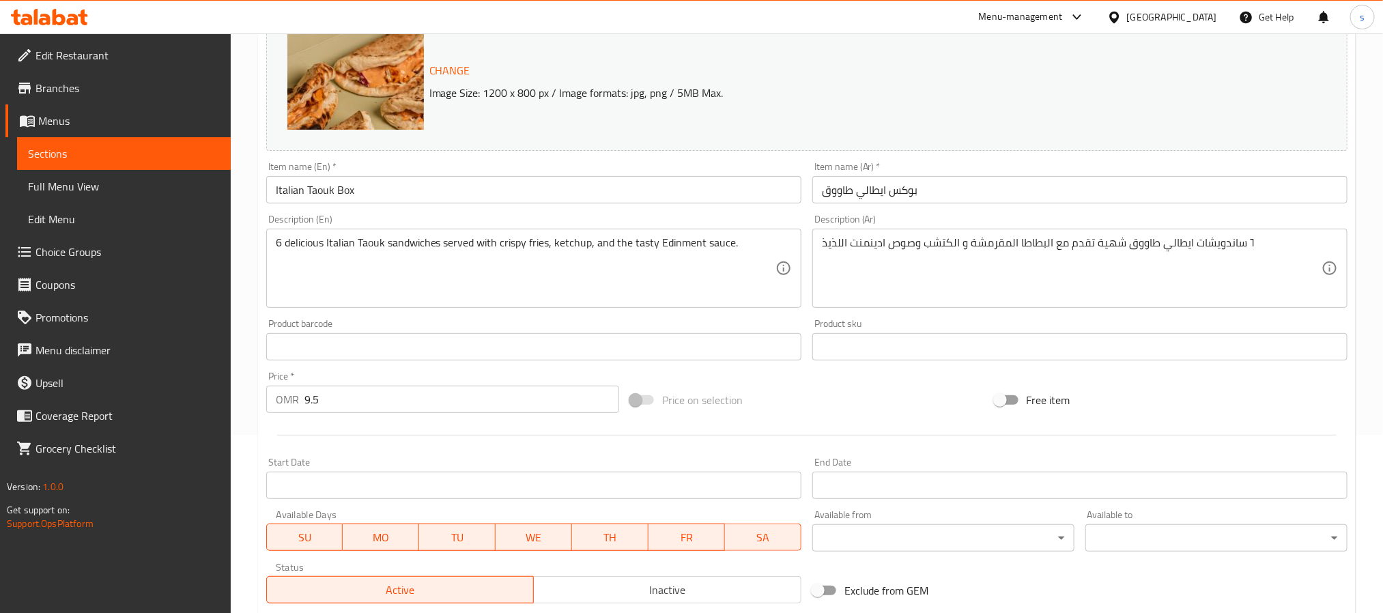
scroll to position [165, 0]
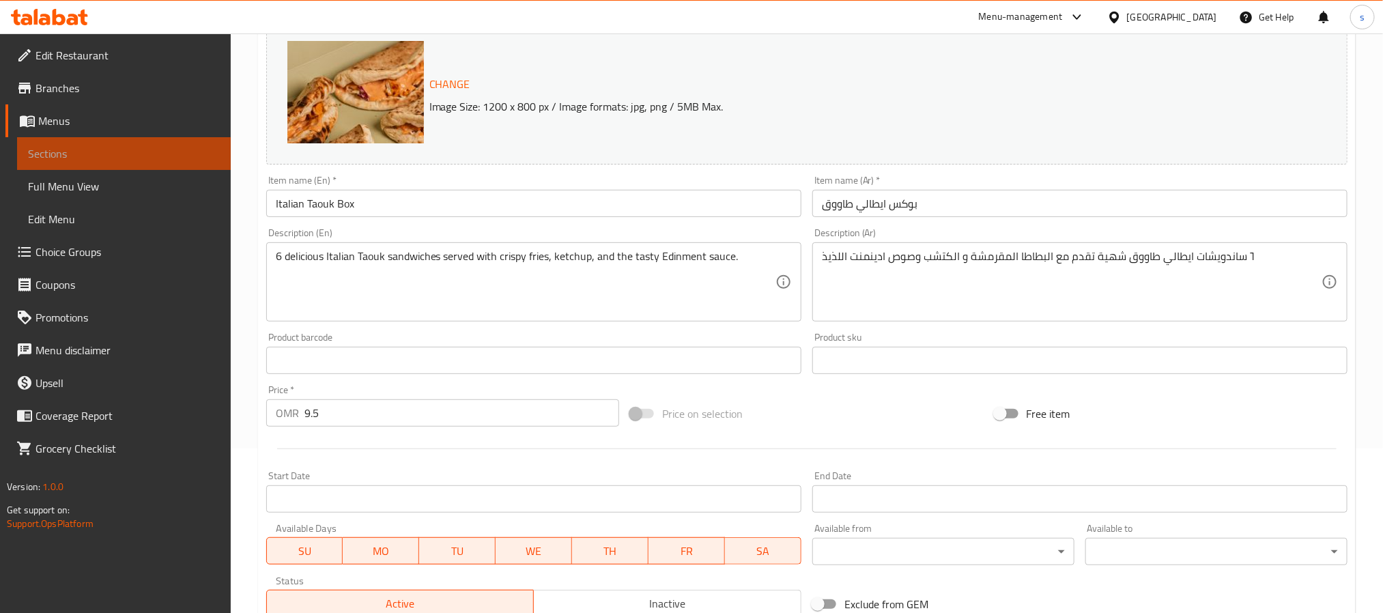
click at [93, 162] on link "Sections" at bounding box center [124, 153] width 214 height 33
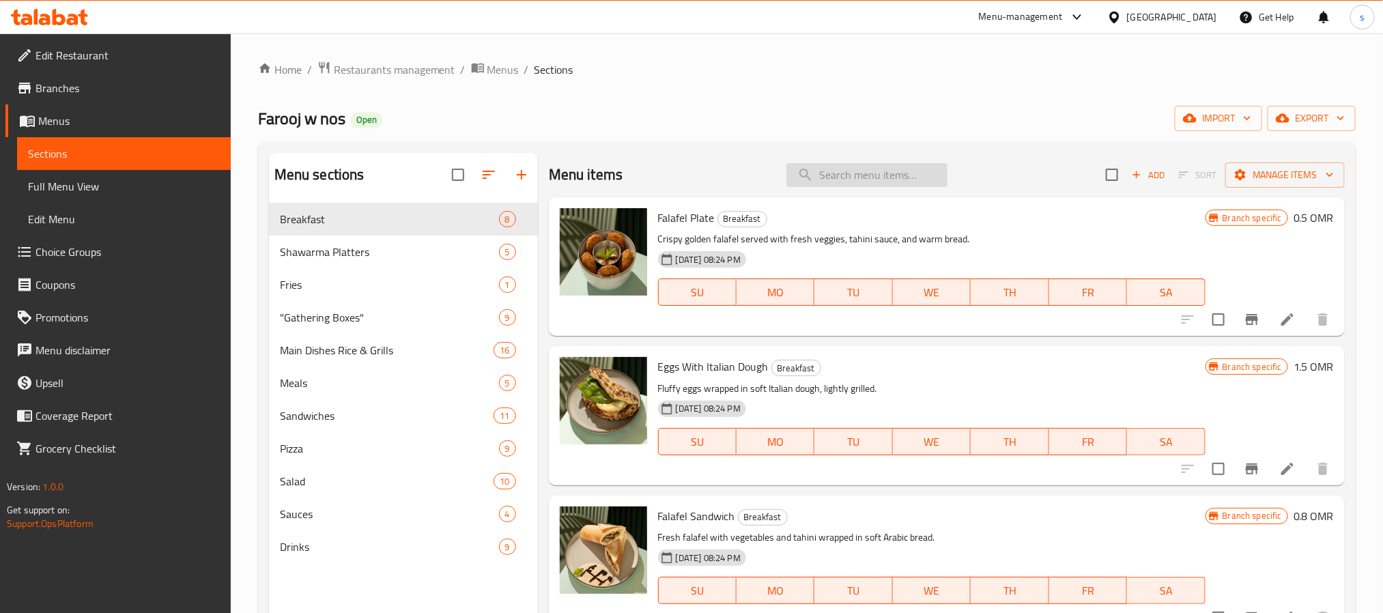
click at [834, 177] on input "search" at bounding box center [866, 175] width 161 height 24
paste input "Italian Taouk Box"
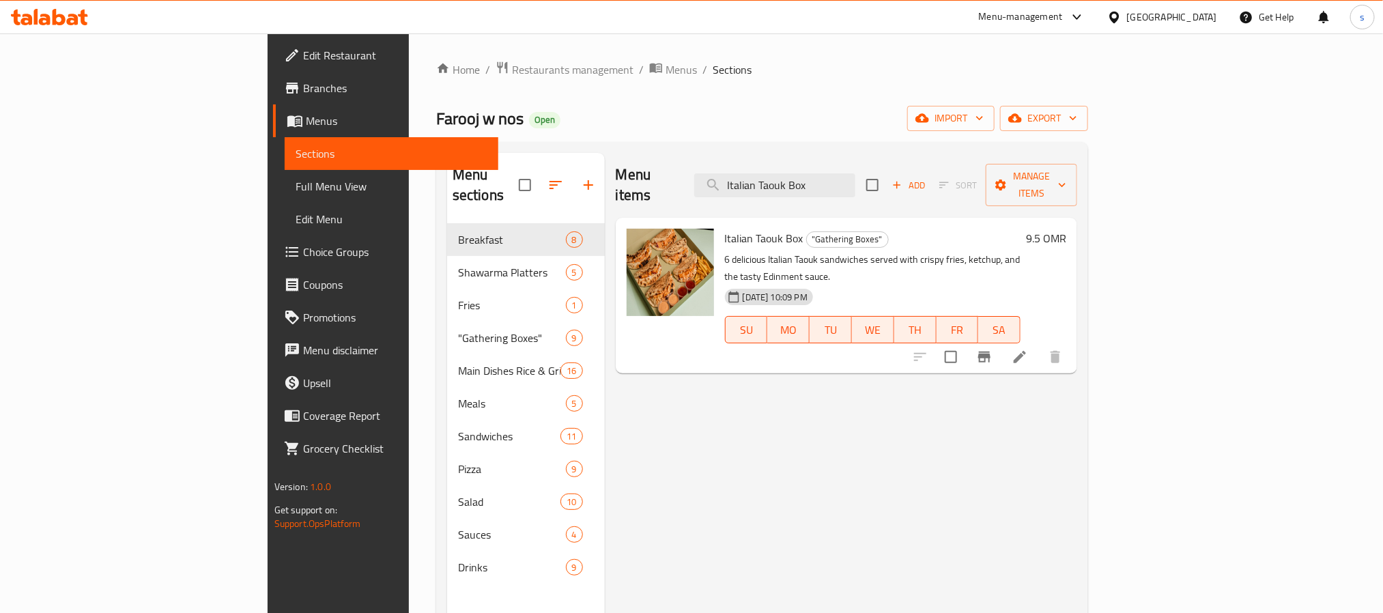
type input "Italian Taouk Box"
click at [1088, 122] on div "Farooj w nos Open import export" at bounding box center [762, 118] width 652 height 25
click at [1077, 447] on div "Menu items Italian Taouk Box Add Sort Manage items Italian Taouk Box "Gathering…" at bounding box center [841, 459] width 472 height 613
click at [1077, 402] on div "Menu items Italian Taouk Box Add Sort Manage items Italian Taouk Box "Gathering…" at bounding box center [841, 459] width 472 height 613
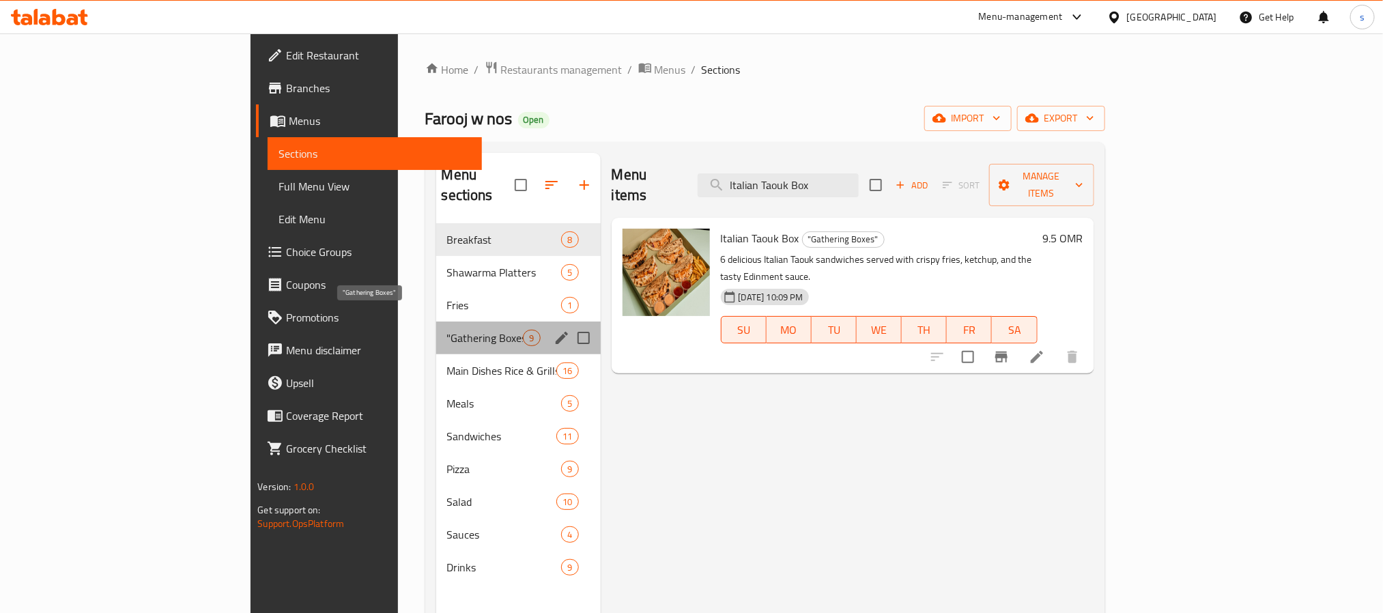
click at [447, 330] on span ""Gathering Boxes"" at bounding box center [485, 338] width 76 height 16
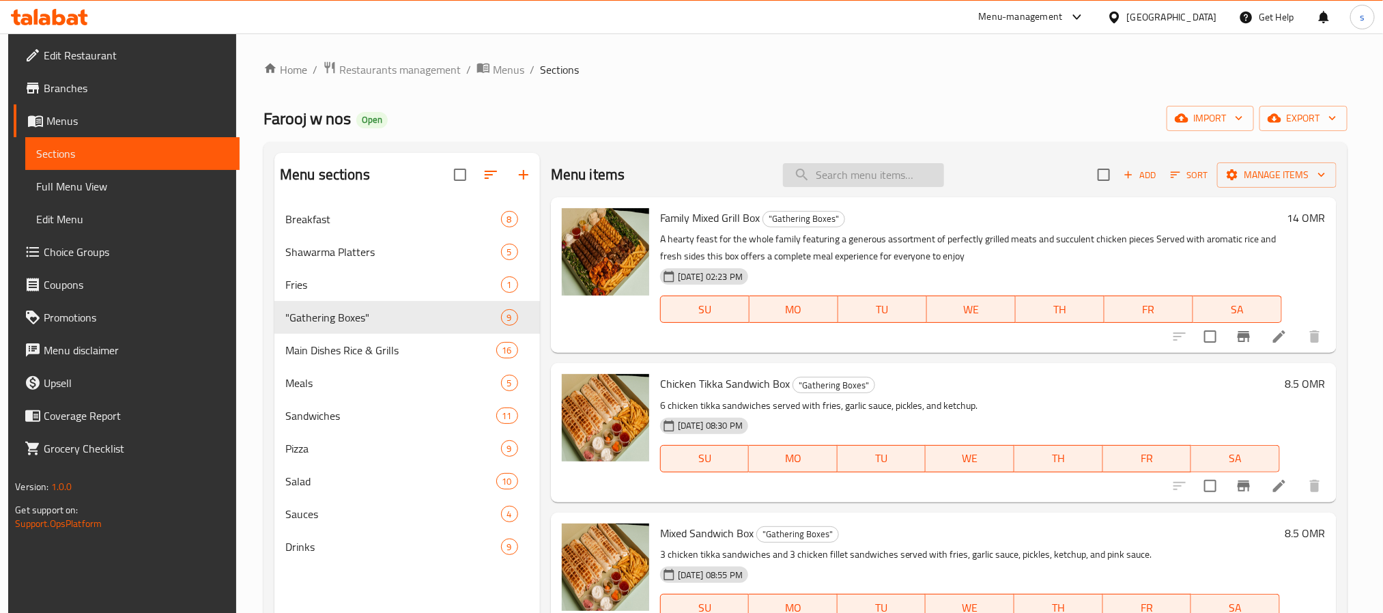
click at [858, 181] on input "search" at bounding box center [863, 175] width 161 height 24
paste input "Italian Taouk Box"
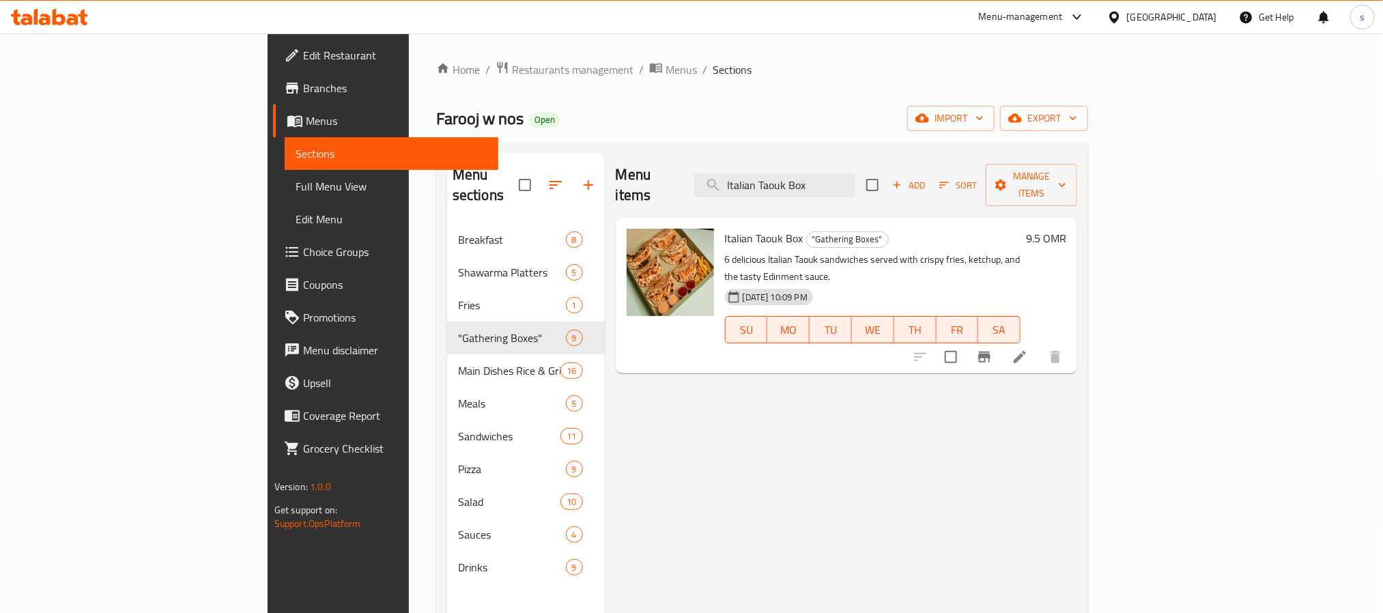
type input "Italian Taouk Box"
click at [1207, 15] on div "[GEOGRAPHIC_DATA]" at bounding box center [1172, 17] width 90 height 15
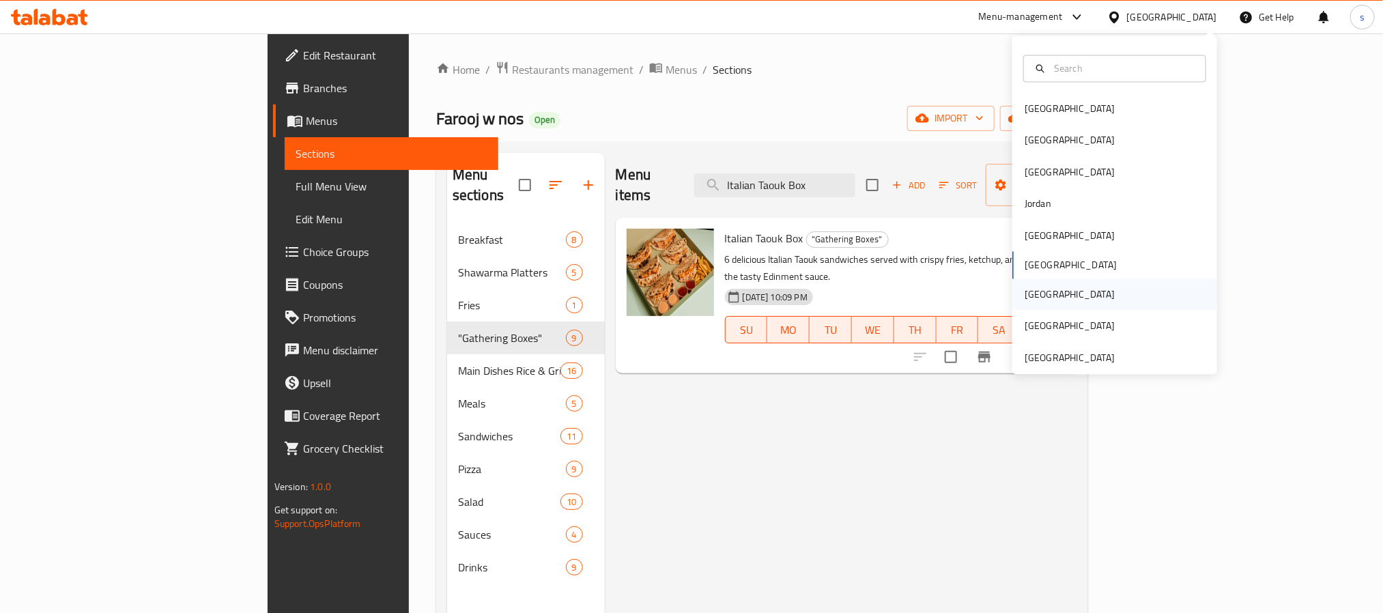
click at [1026, 295] on div "[GEOGRAPHIC_DATA]" at bounding box center [1070, 294] width 90 height 15
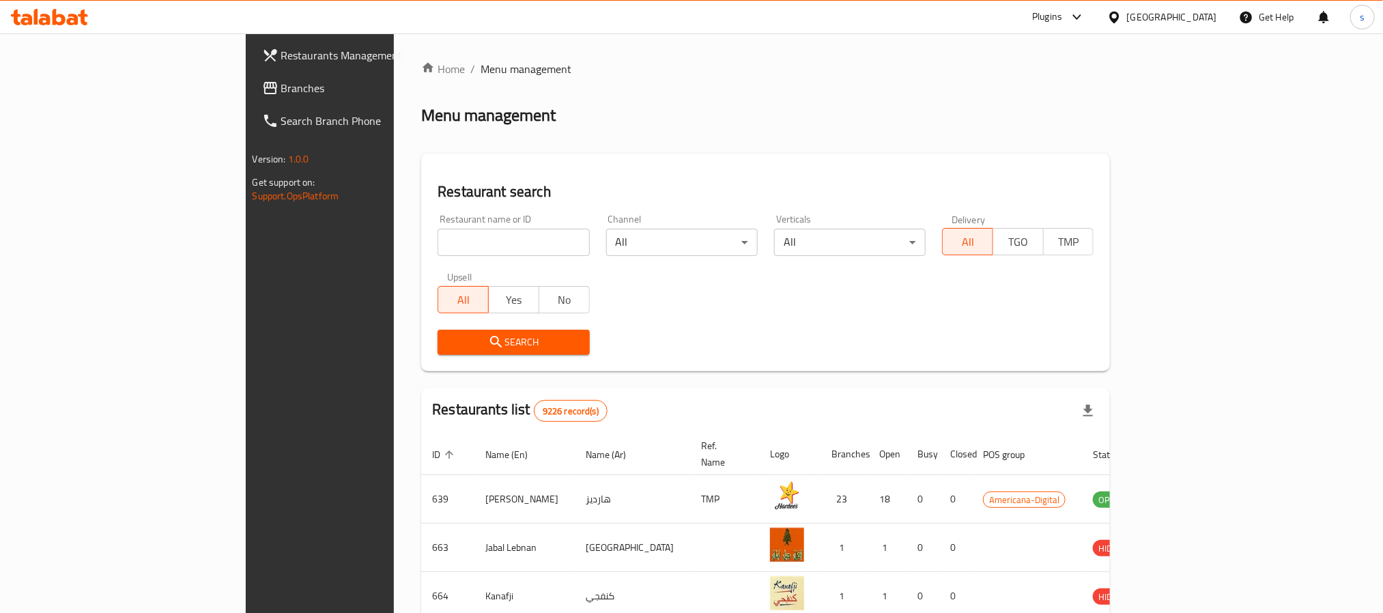
click at [281, 89] on span "Branches" at bounding box center [373, 88] width 184 height 16
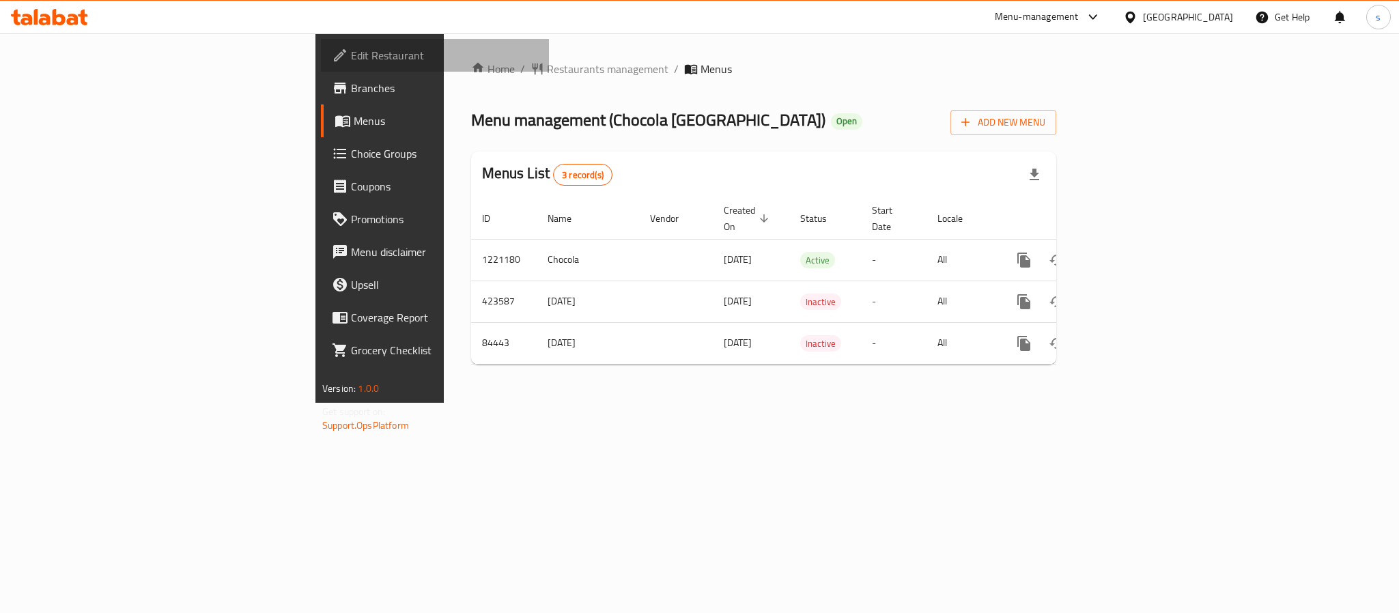
click at [351, 56] on span "Edit Restaurant" at bounding box center [444, 55] width 187 height 16
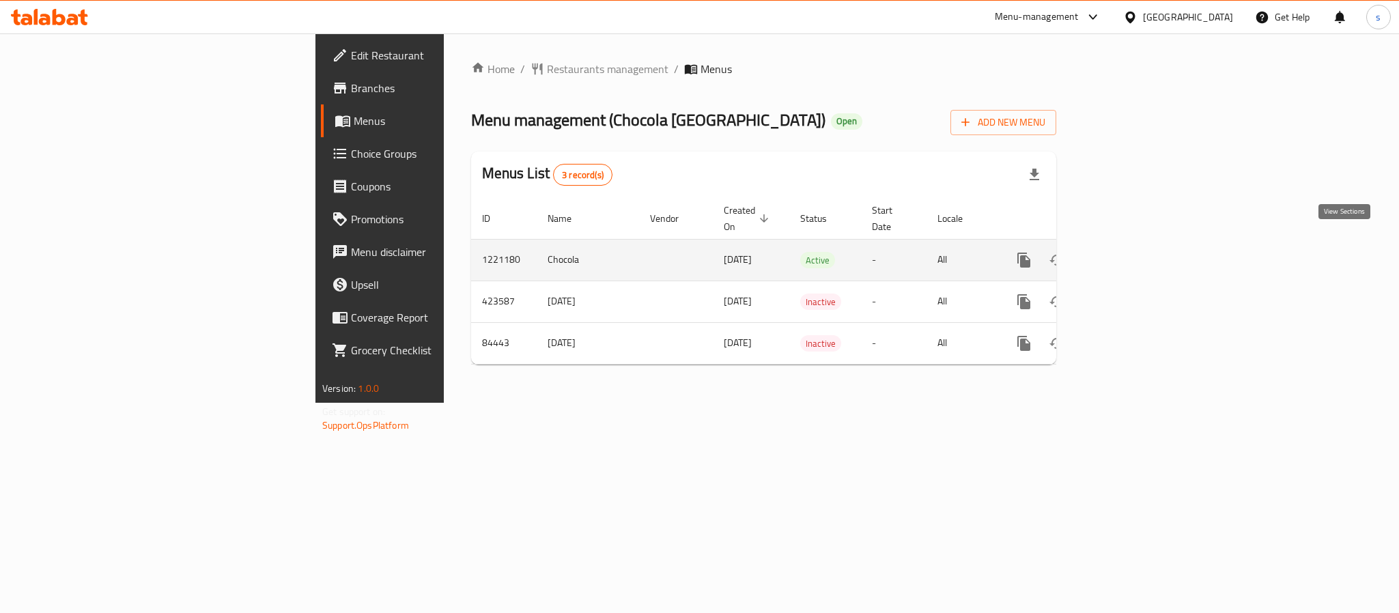
click at [1130, 252] on icon "enhanced table" at bounding box center [1122, 260] width 16 height 16
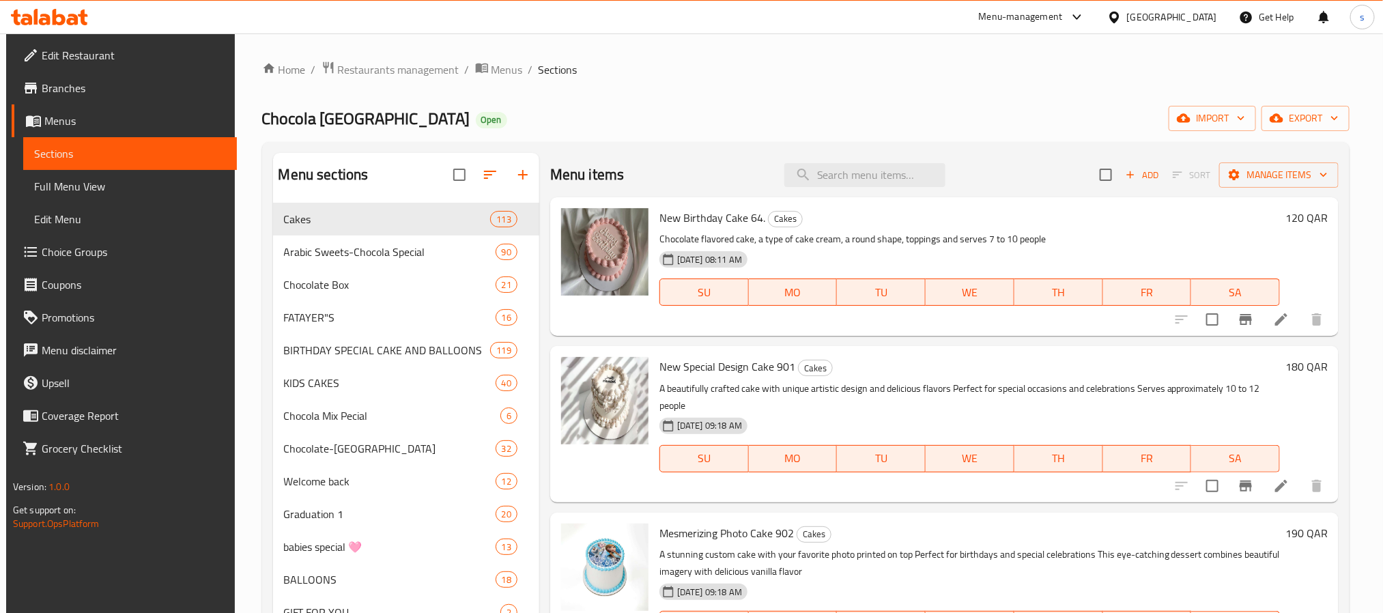
click at [850, 107] on div "Chocola Paris Open import export" at bounding box center [806, 118] width 1088 height 25
click at [810, 172] on input "search" at bounding box center [864, 175] width 161 height 24
paste input "Pink Ribbon Heart Shape Cake 518"
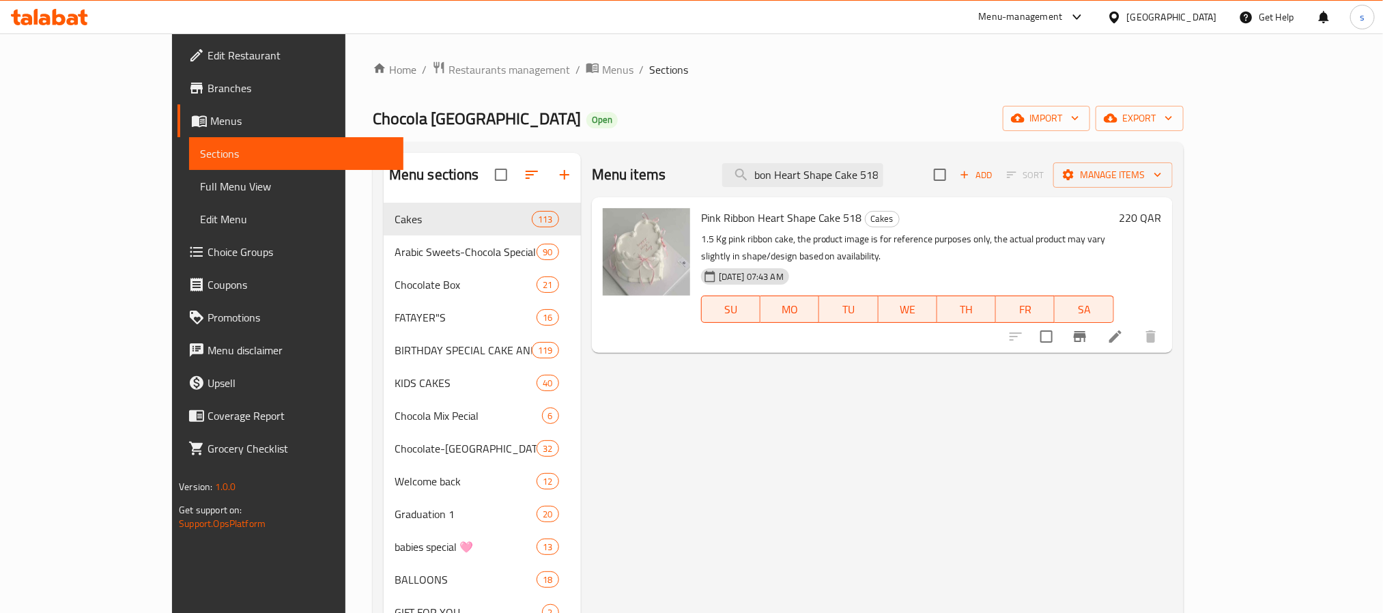
type input "Pink Ribbon Heart Shape Cake 518"
click at [1143, 393] on div "Menu items Pink Ribbon Heart Shape Cake 518 Add Sort Manage items Pink Ribbon H…" at bounding box center [877, 475] width 592 height 645
click at [1102, 355] on div "Menu items Pink Ribbon Heart Shape Cake 518 Add Sort Manage items Pink Ribbon H…" at bounding box center [877, 475] width 592 height 645
drag, startPoint x: 1127, startPoint y: 408, endPoint x: 1141, endPoint y: 398, distance: 16.7
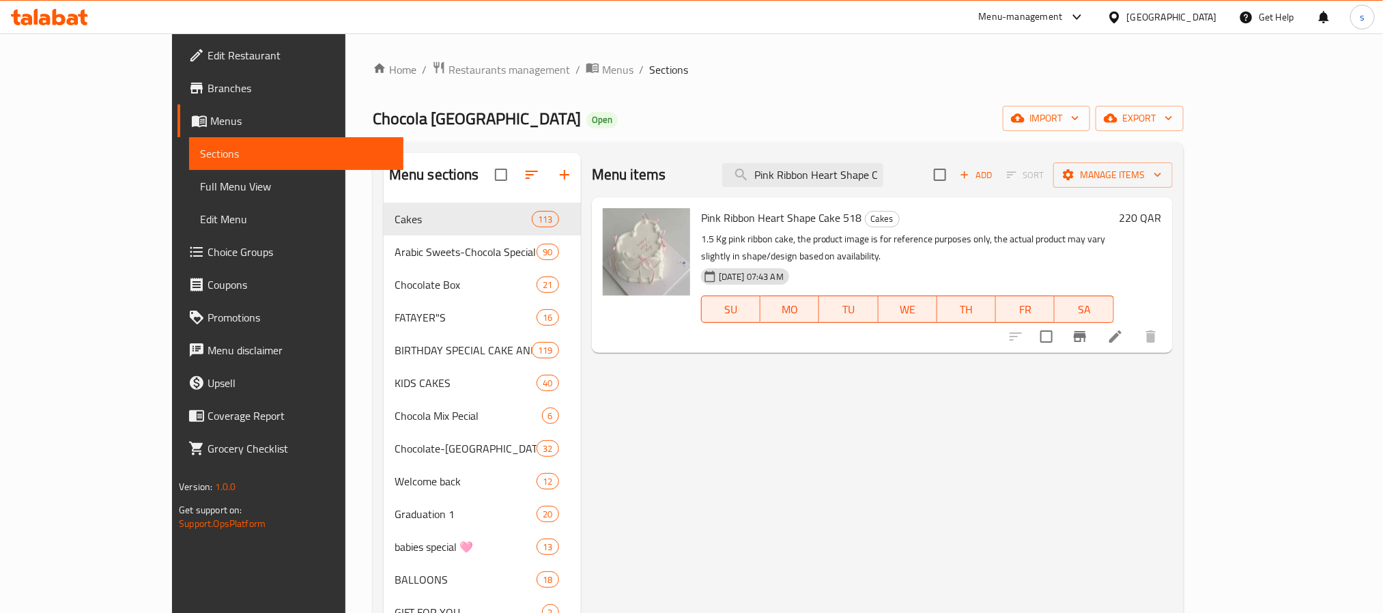
click at [1127, 408] on div "Menu items Pink Ribbon Heart Shape Cake 518 Add Sort Manage items Pink Ribbon H…" at bounding box center [877, 475] width 592 height 645
click at [1134, 324] on li at bounding box center [1115, 336] width 38 height 25
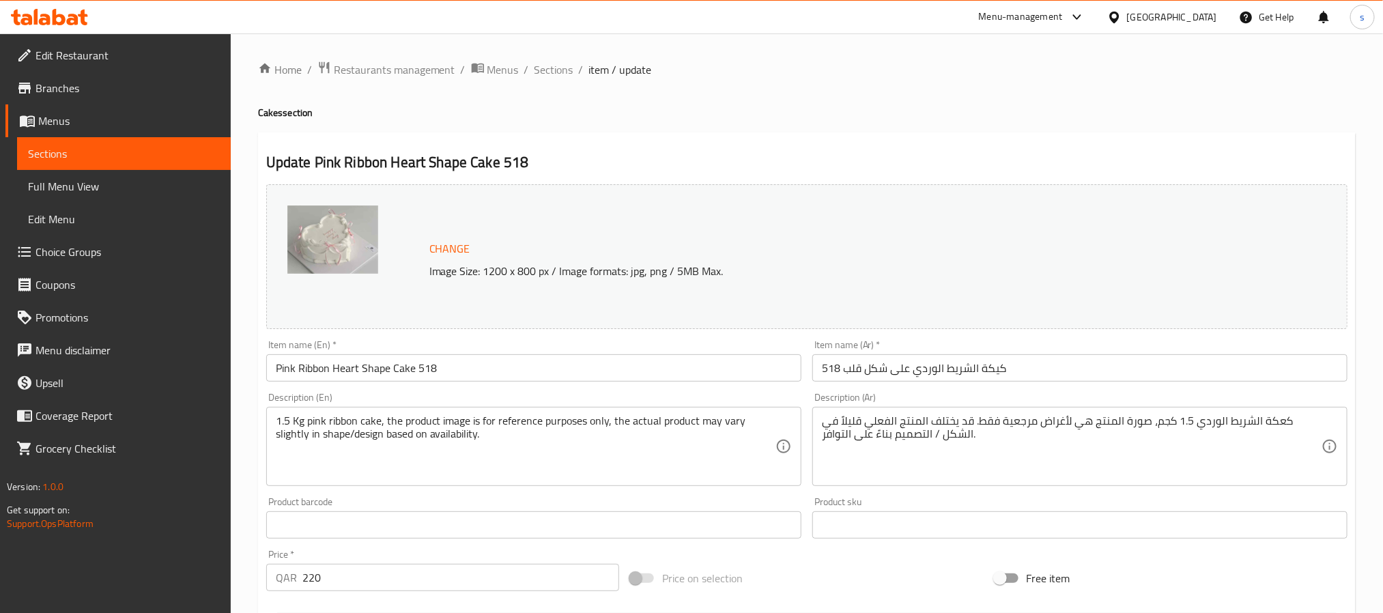
click at [1122, 13] on icon at bounding box center [1114, 17] width 14 height 14
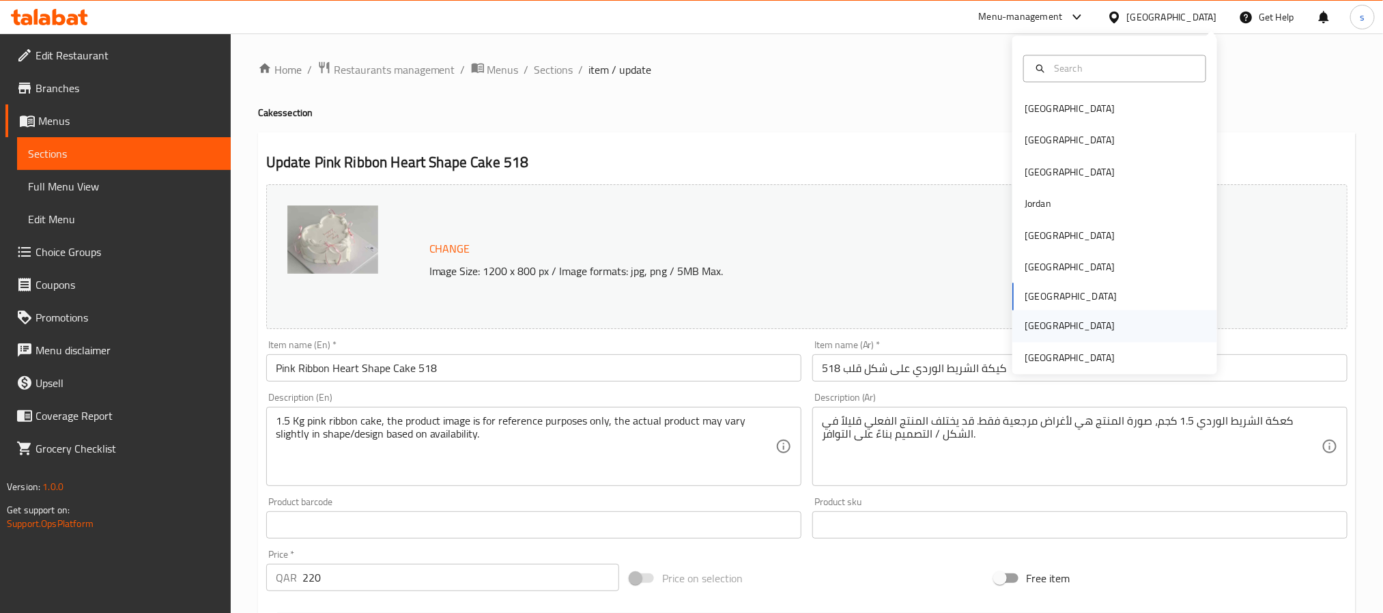
scroll to position [7, 0]
click at [1038, 104] on div "[GEOGRAPHIC_DATA]" at bounding box center [1070, 102] width 90 height 15
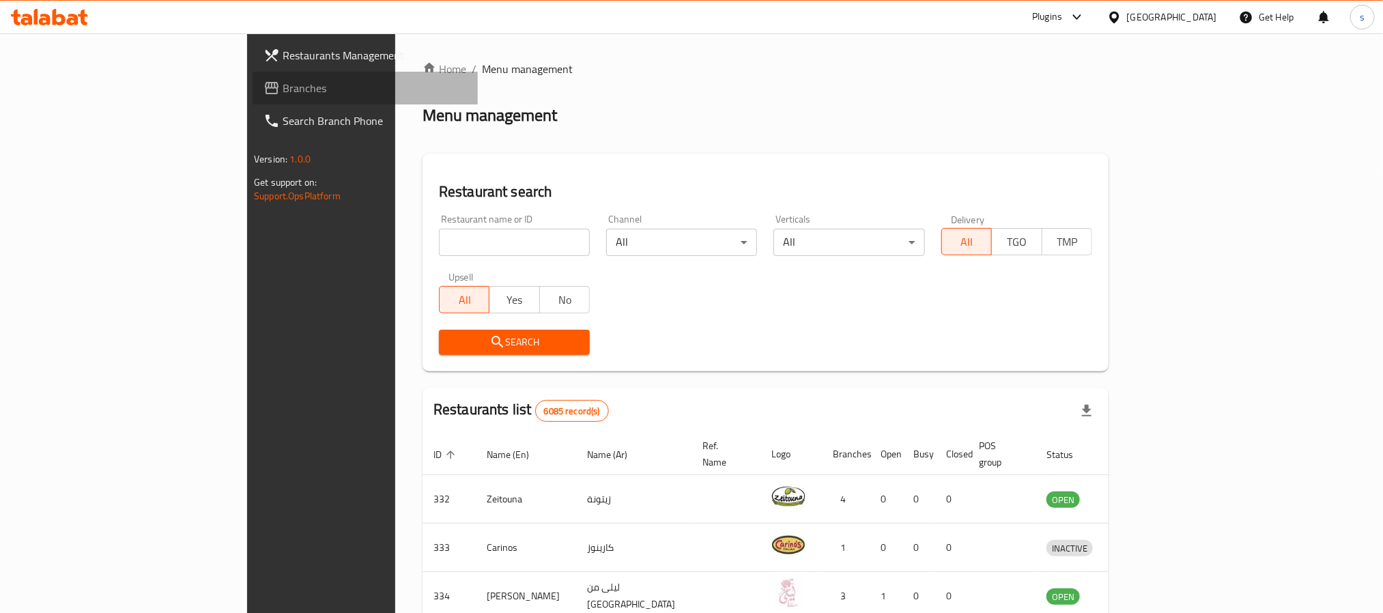
click at [283, 92] on span "Branches" at bounding box center [375, 88] width 184 height 16
